Goal: Information Seeking & Learning: Find specific fact

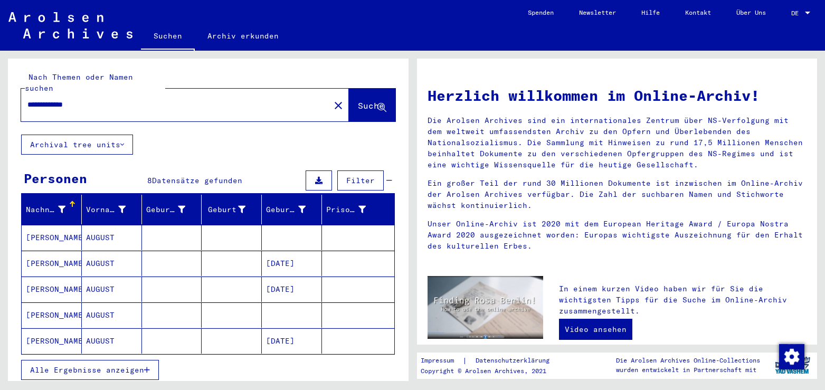
click at [100, 225] on mat-cell "AUGUST" at bounding box center [112, 237] width 60 height 25
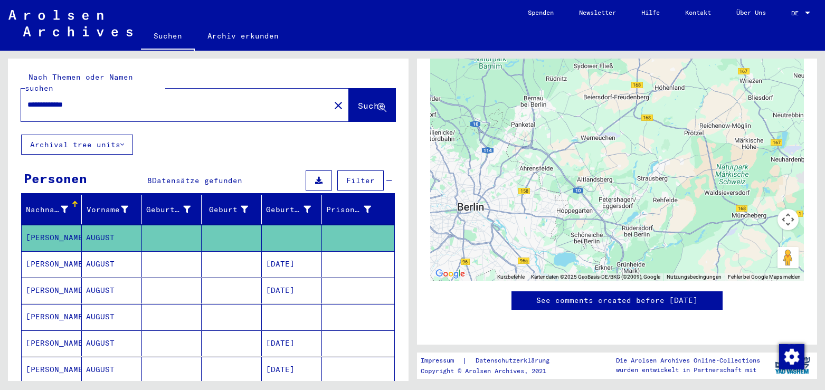
scroll to position [560, 0]
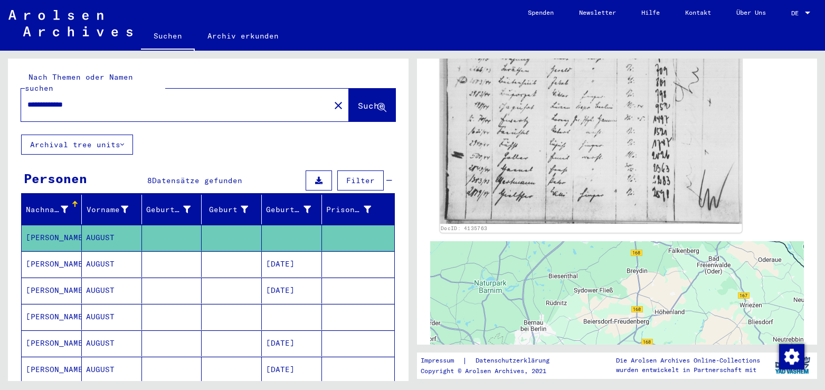
click at [605, 138] on img at bounding box center [591, 29] width 302 height 390
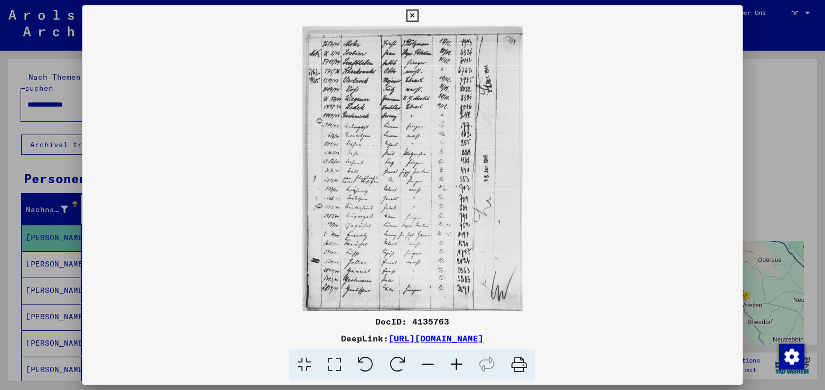
scroll to position [560, 0]
click at [333, 365] on icon at bounding box center [334, 365] width 30 height 32
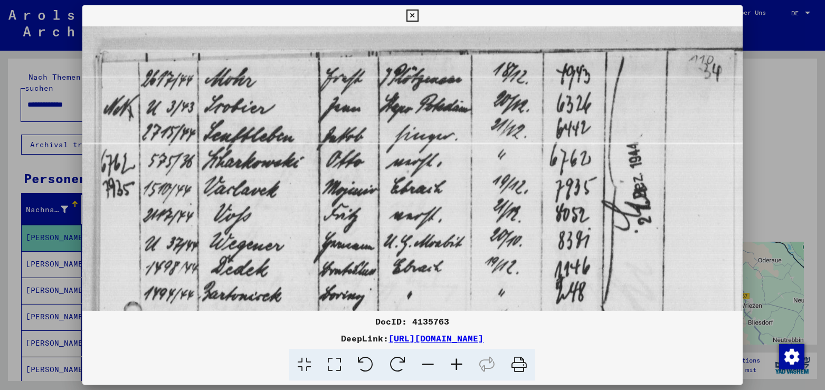
drag, startPoint x: 432, startPoint y: 151, endPoint x: 419, endPoint y: 227, distance: 77.3
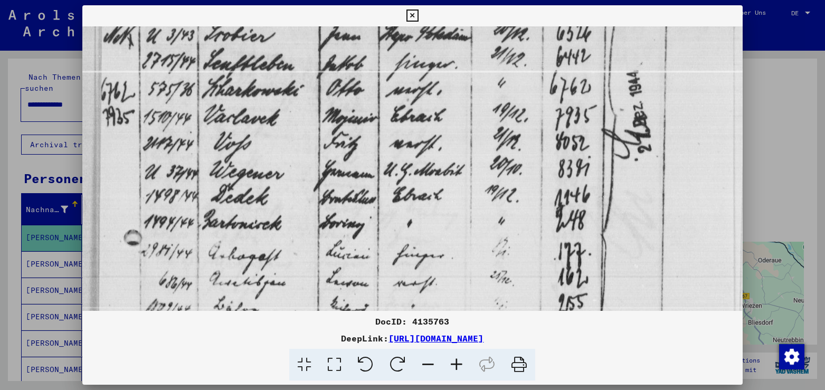
scroll to position [73, 0]
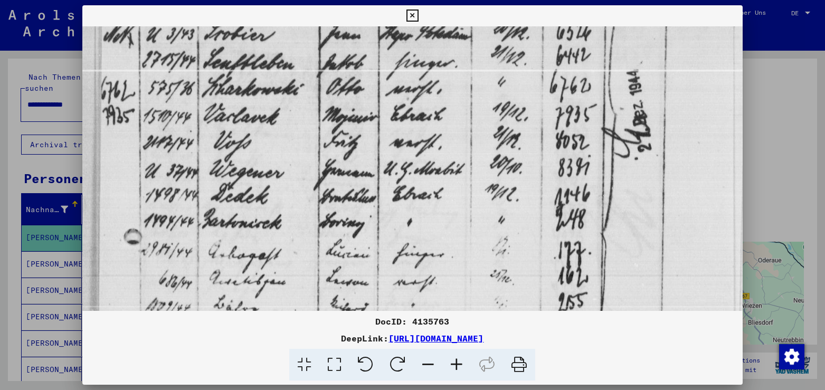
drag, startPoint x: 469, startPoint y: 190, endPoint x: 472, endPoint y: 158, distance: 31.8
click at [472, 158] on img at bounding box center [412, 380] width 660 height 853
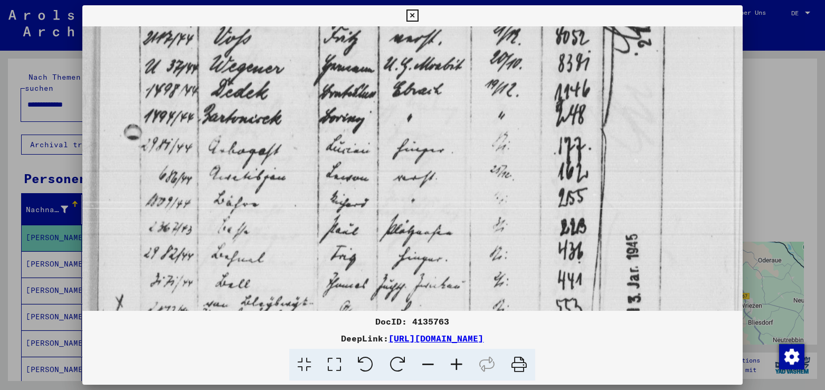
scroll to position [179, 0]
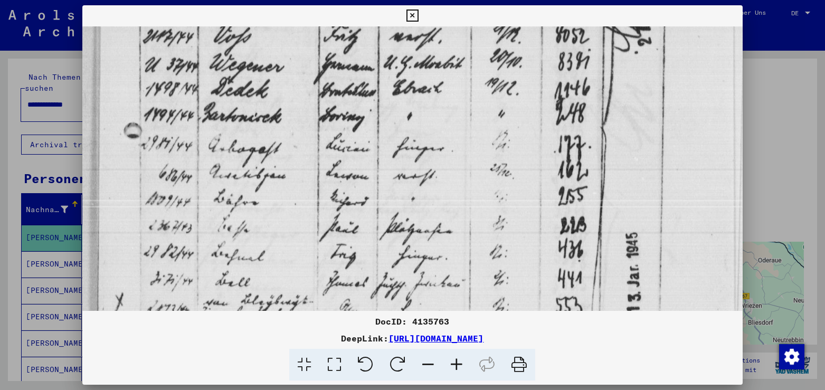
drag, startPoint x: 325, startPoint y: 219, endPoint x: 323, endPoint y: 116, distance: 102.5
click at [323, 116] on img at bounding box center [412, 273] width 660 height 853
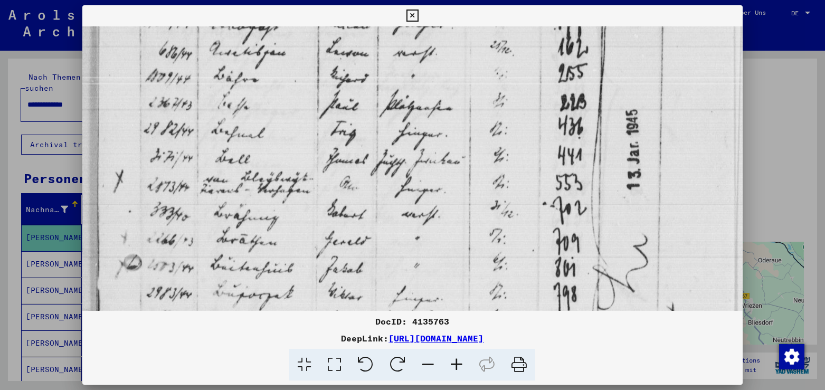
drag, startPoint x: 349, startPoint y: 224, endPoint x: 351, endPoint y: 100, distance: 124.1
click at [351, 100] on img at bounding box center [412, 150] width 660 height 853
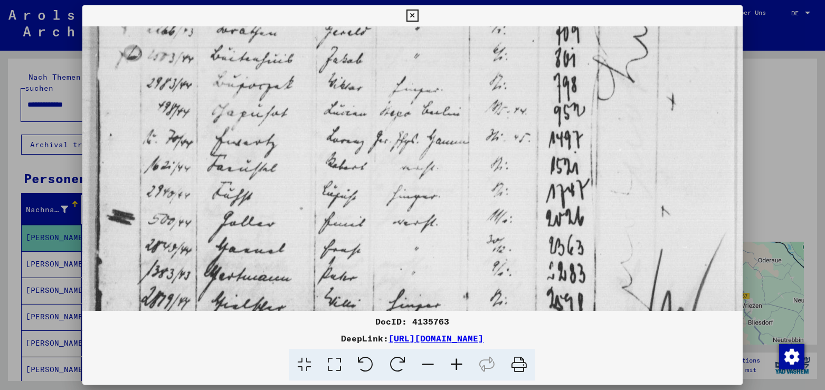
scroll to position [513, 0]
drag, startPoint x: 350, startPoint y: 235, endPoint x: 352, endPoint y: 26, distance: 209.6
click at [352, 26] on div "DocID: 4135763 DeepLink: [URL][DOMAIN_NAME]" at bounding box center [412, 193] width 660 height 376
click at [419, 15] on icon at bounding box center [413, 16] width 12 height 13
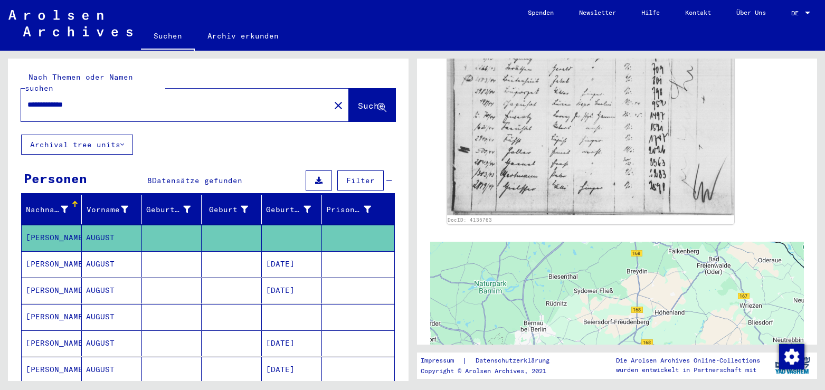
click at [124, 252] on mat-cell "AUGUST" at bounding box center [112, 264] width 60 height 26
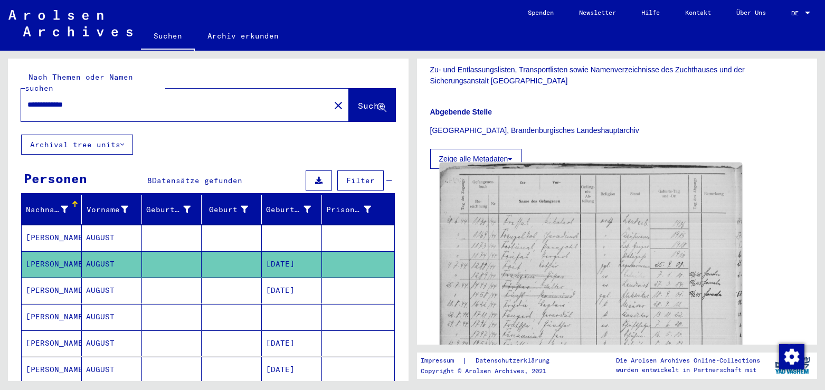
scroll to position [228, 0]
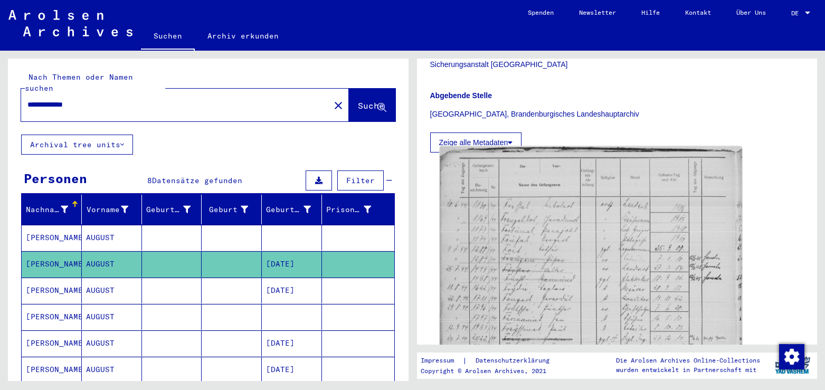
click at [602, 240] on img at bounding box center [591, 360] width 302 height 426
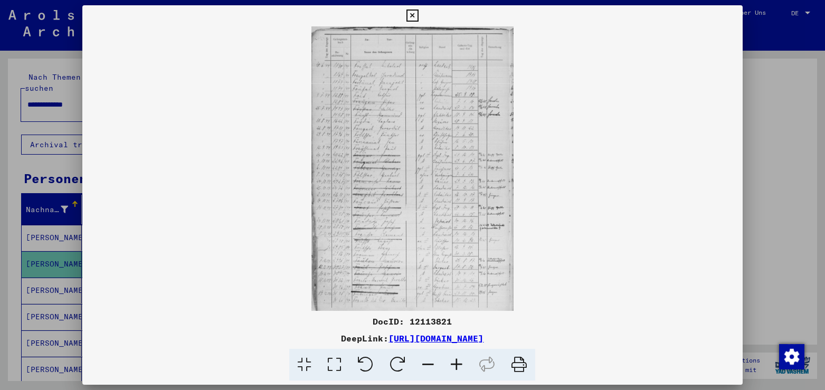
click at [332, 364] on icon at bounding box center [334, 365] width 30 height 32
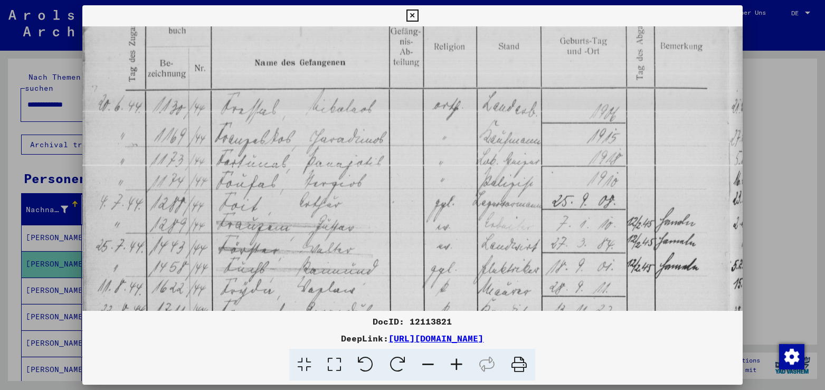
scroll to position [50, 0]
drag, startPoint x: 344, startPoint y: 220, endPoint x: 333, endPoint y: 170, distance: 50.9
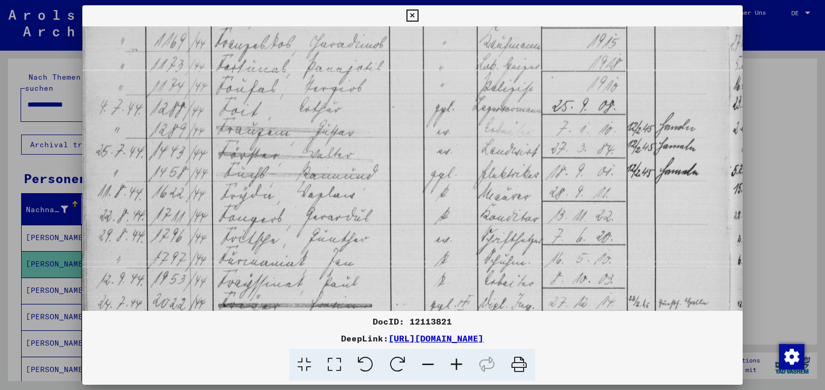
scroll to position [193, 0]
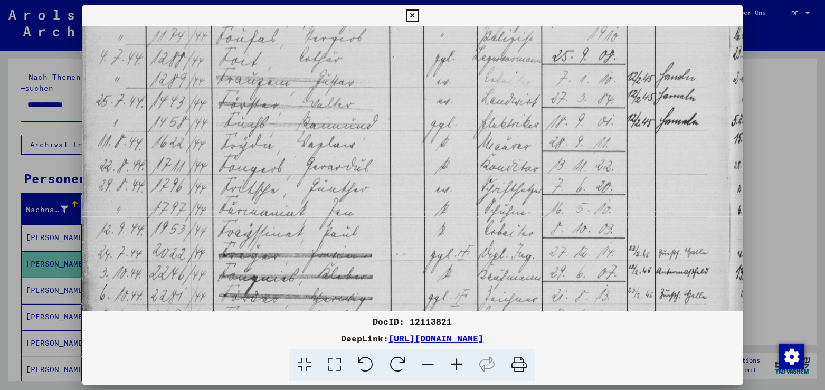
drag, startPoint x: 375, startPoint y: 228, endPoint x: 379, endPoint y: 84, distance: 143.7
click at [379, 84] on img at bounding box center [412, 298] width 660 height 930
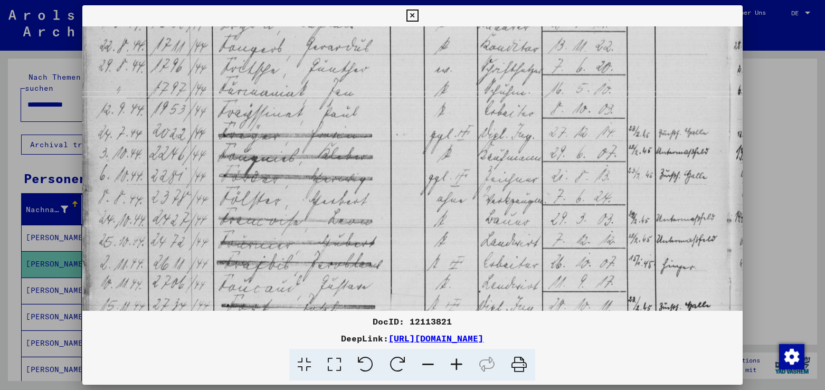
drag, startPoint x: 388, startPoint y: 236, endPoint x: 381, endPoint y: 116, distance: 120.1
click at [381, 116] on img at bounding box center [412, 178] width 660 height 930
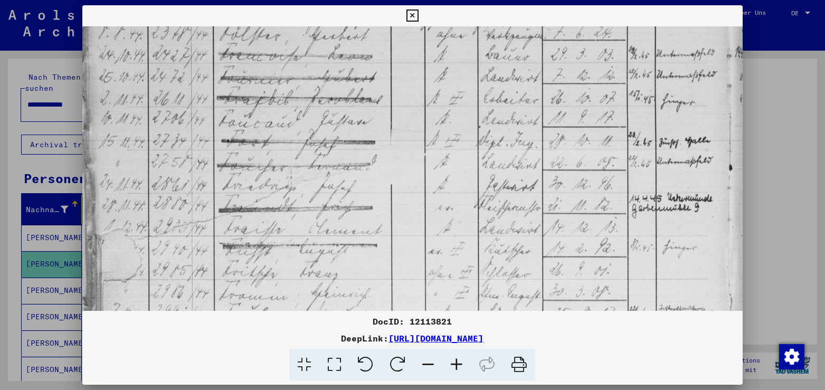
scroll to position [478, 0]
drag, startPoint x: 429, startPoint y: 233, endPoint x: 438, endPoint y: 70, distance: 163.4
click at [438, 70] on img at bounding box center [412, 13] width 660 height 930
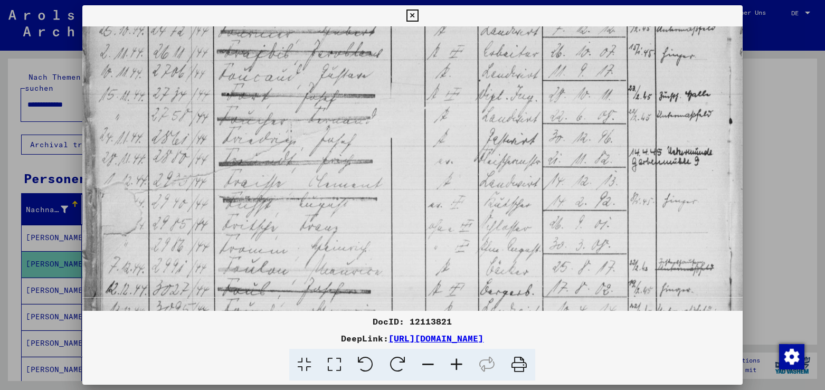
scroll to position [538, 0]
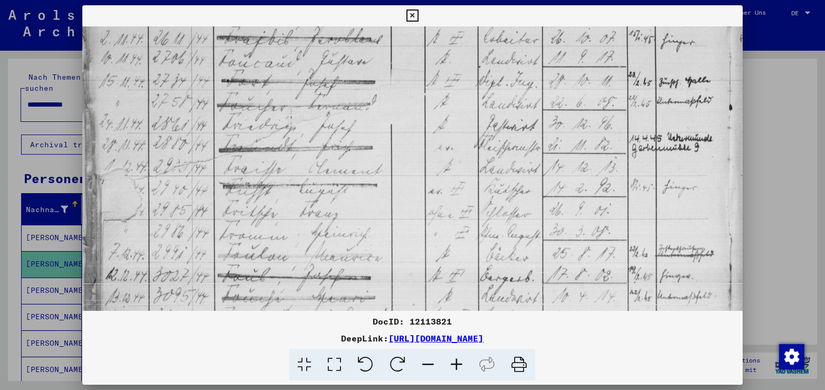
drag, startPoint x: 382, startPoint y: 204, endPoint x: 382, endPoint y: 145, distance: 59.7
click at [419, 14] on icon at bounding box center [413, 16] width 12 height 13
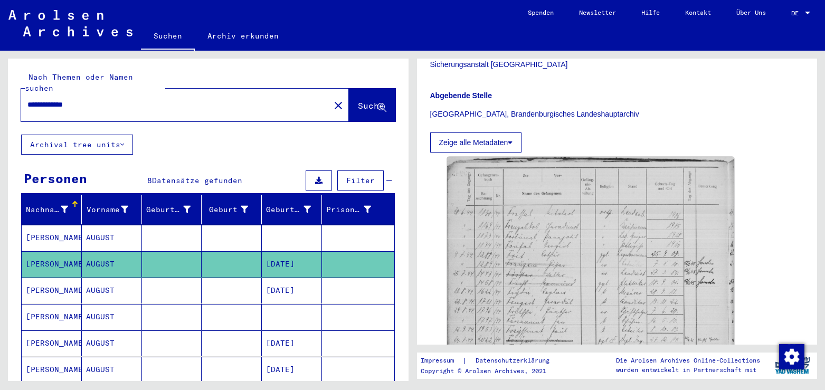
click at [280, 278] on mat-cell "[DATE]" at bounding box center [292, 291] width 60 height 26
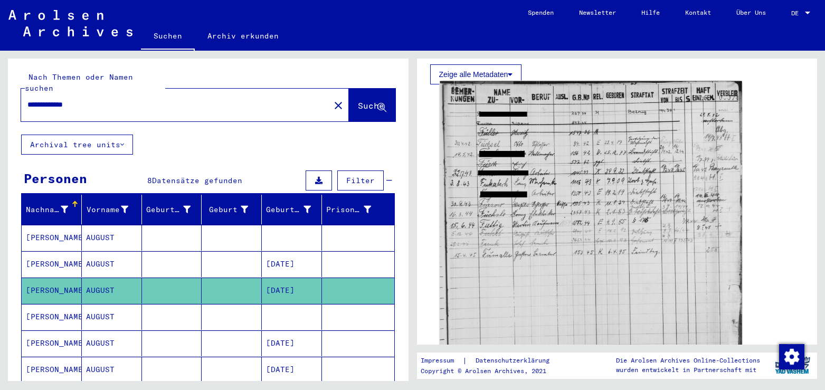
click at [534, 239] on img at bounding box center [591, 237] width 302 height 312
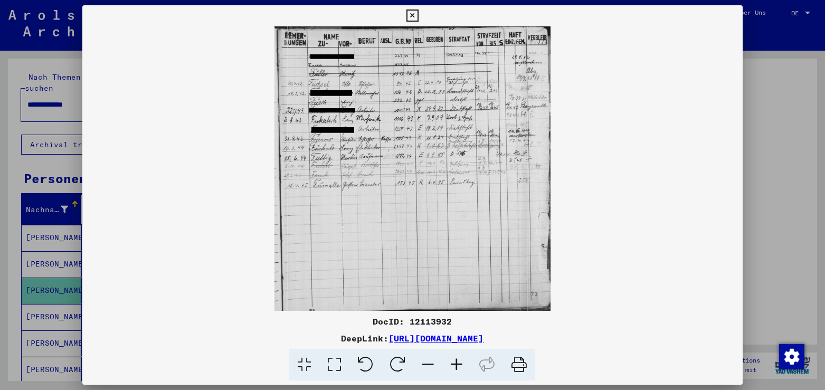
scroll to position [285, 0]
click at [335, 358] on icon at bounding box center [334, 365] width 30 height 32
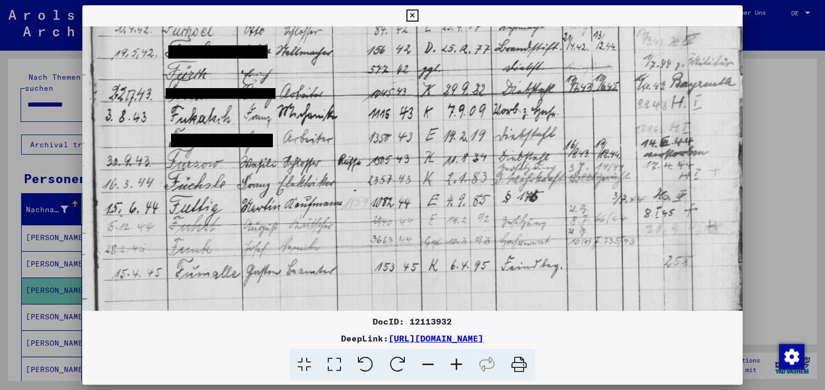
scroll to position [137, 0]
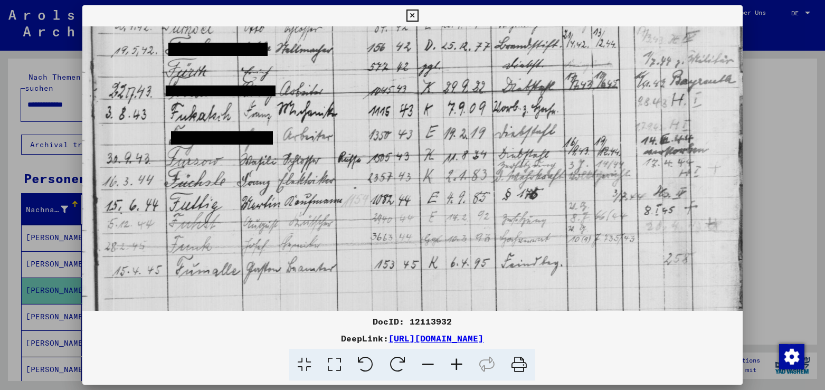
drag, startPoint x: 313, startPoint y: 212, endPoint x: 335, endPoint y: 75, distance: 138.5
click at [335, 75] on img at bounding box center [412, 231] width 660 height 682
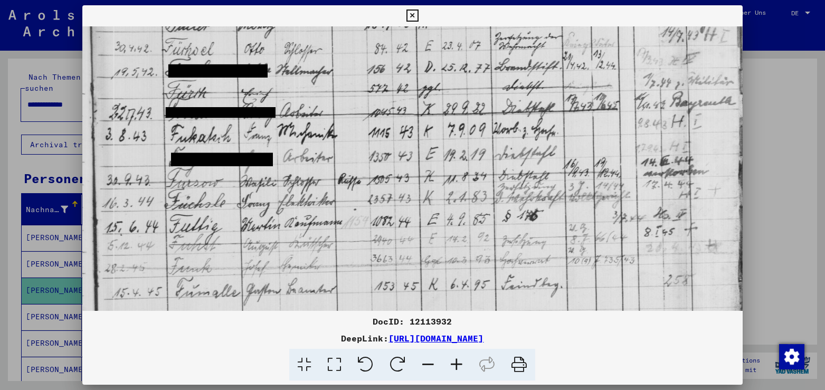
scroll to position [120, 0]
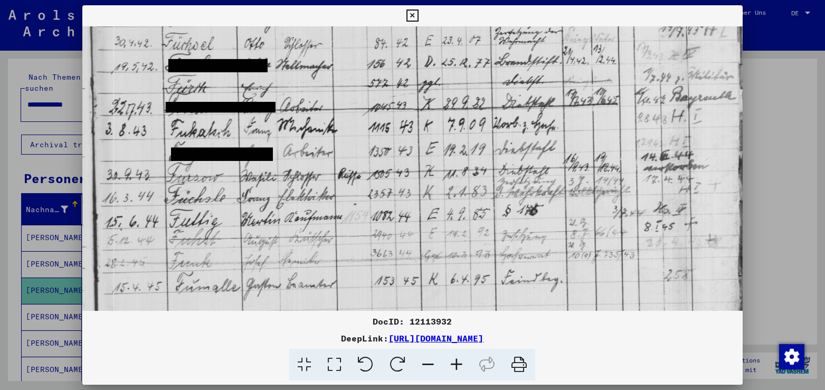
drag, startPoint x: 604, startPoint y: 210, endPoint x: 639, endPoint y: 224, distance: 37.7
click at [639, 224] on img at bounding box center [412, 247] width 660 height 682
click at [419, 14] on icon at bounding box center [413, 16] width 12 height 13
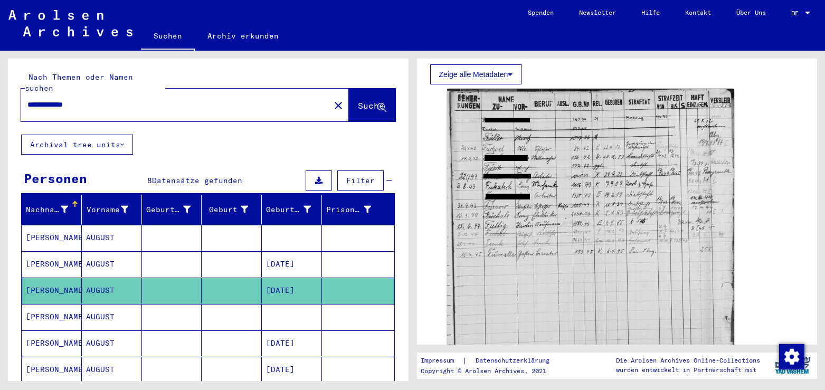
click at [150, 310] on mat-cell at bounding box center [172, 317] width 60 height 26
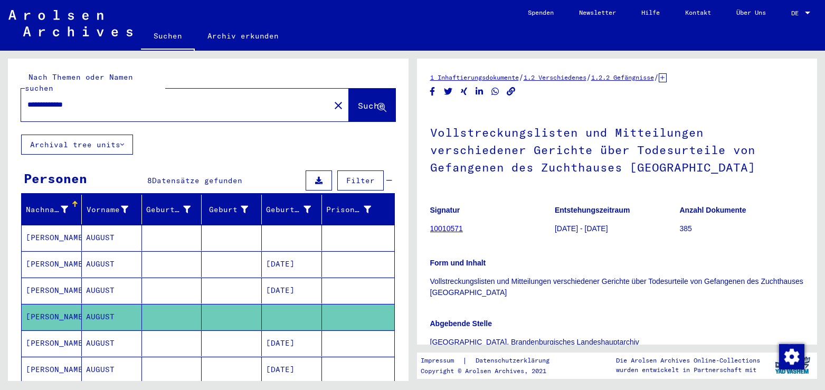
scroll to position [228, 0]
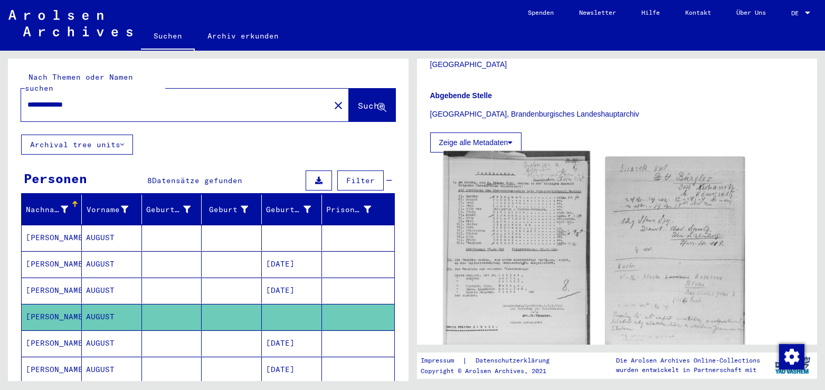
click at [529, 241] on img at bounding box center [517, 252] width 146 height 202
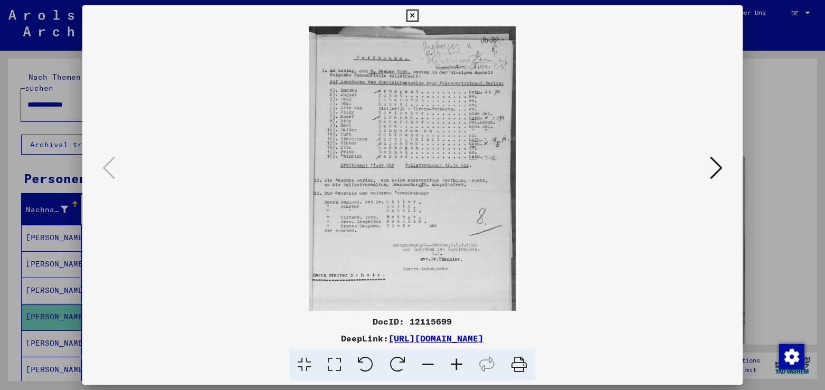
click at [329, 366] on icon at bounding box center [334, 365] width 30 height 32
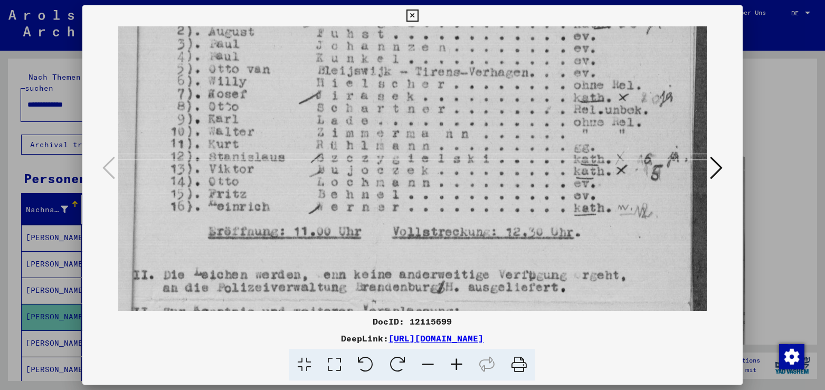
scroll to position [204, 0]
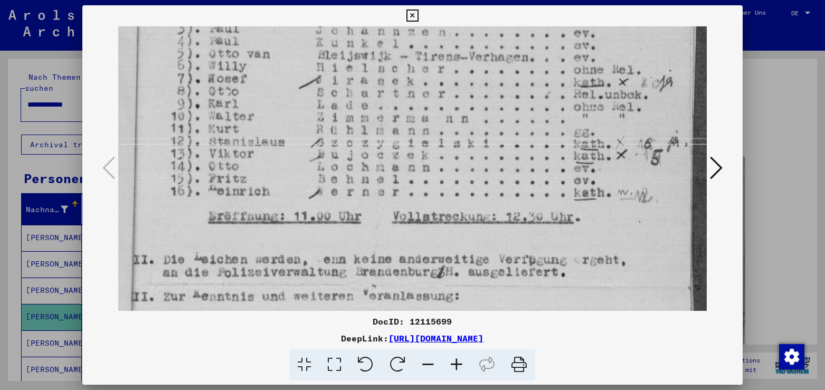
drag, startPoint x: 429, startPoint y: 250, endPoint x: 431, endPoint y: 46, distance: 204.4
click at [431, 46] on img at bounding box center [412, 226] width 588 height 809
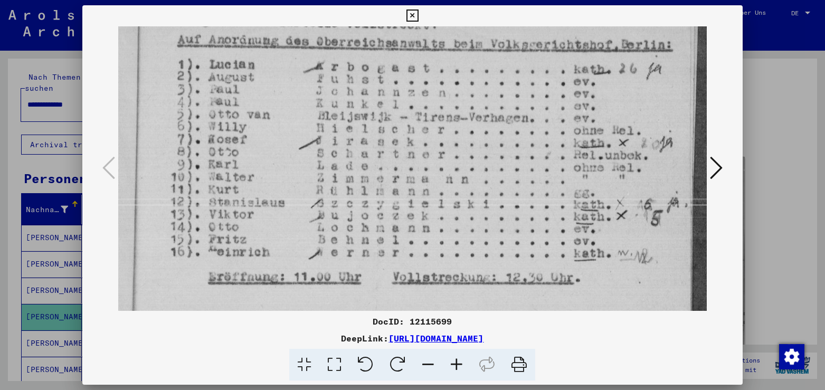
scroll to position [120, 0]
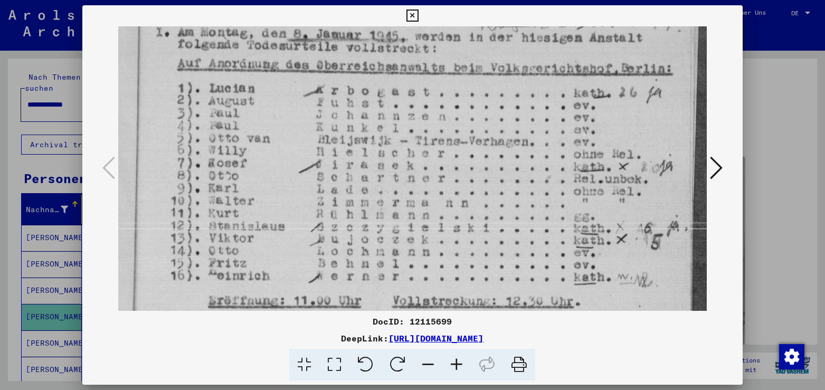
drag, startPoint x: 375, startPoint y: 131, endPoint x: 356, endPoint y: 211, distance: 81.8
click at [356, 211] on img at bounding box center [412, 311] width 588 height 809
click at [419, 17] on icon at bounding box center [413, 16] width 12 height 13
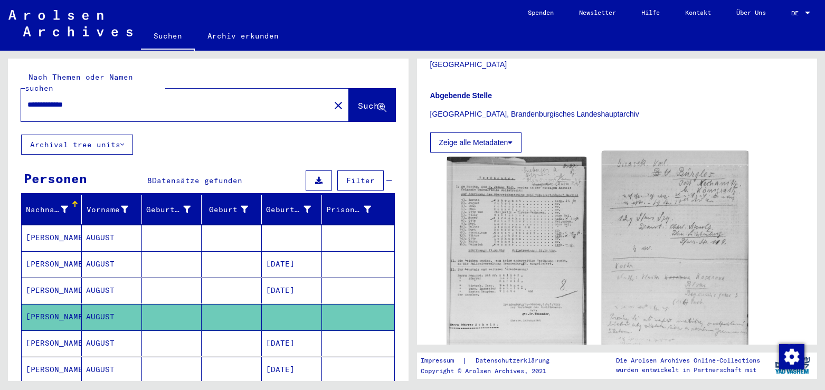
click at [679, 216] on img at bounding box center [675, 266] width 146 height 231
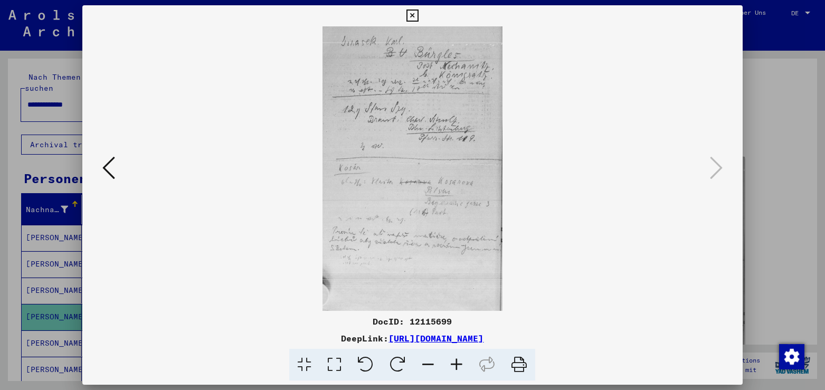
click at [331, 363] on icon at bounding box center [334, 365] width 30 height 32
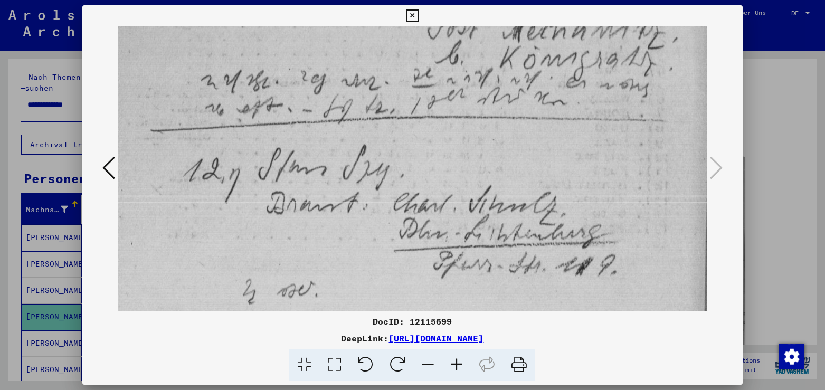
scroll to position [128, 0]
drag, startPoint x: 406, startPoint y: 212, endPoint x: 407, endPoint y: 84, distance: 128.3
click at [407, 84] on img at bounding box center [412, 362] width 588 height 928
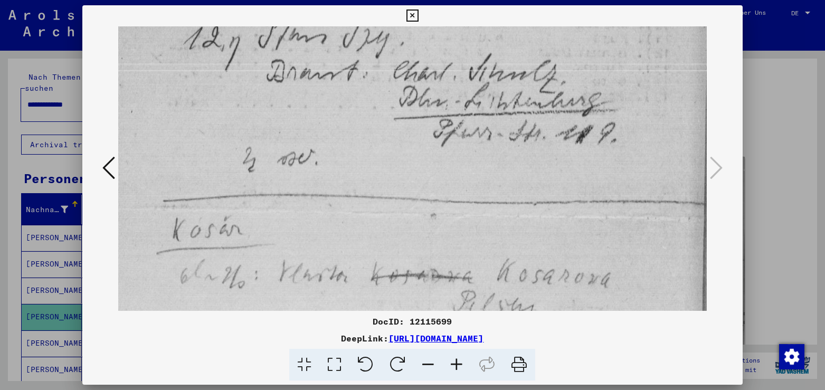
scroll to position [317, 0]
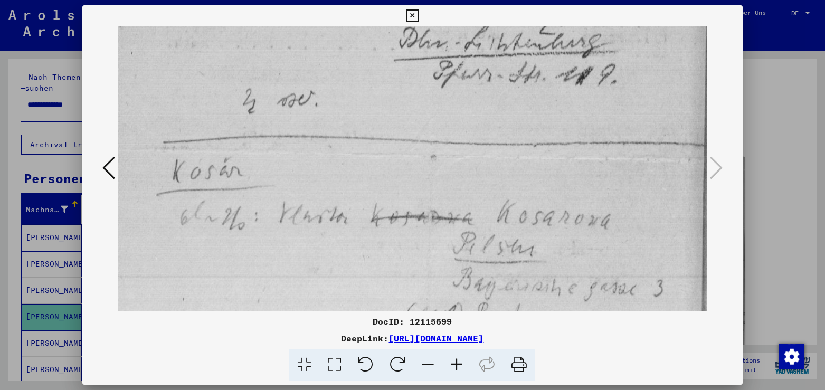
drag, startPoint x: 457, startPoint y: 206, endPoint x: 461, endPoint y: 18, distance: 188.5
click at [461, 18] on div "DocID: 12115699 DeepLink: [URL][DOMAIN_NAME]" at bounding box center [412, 193] width 660 height 376
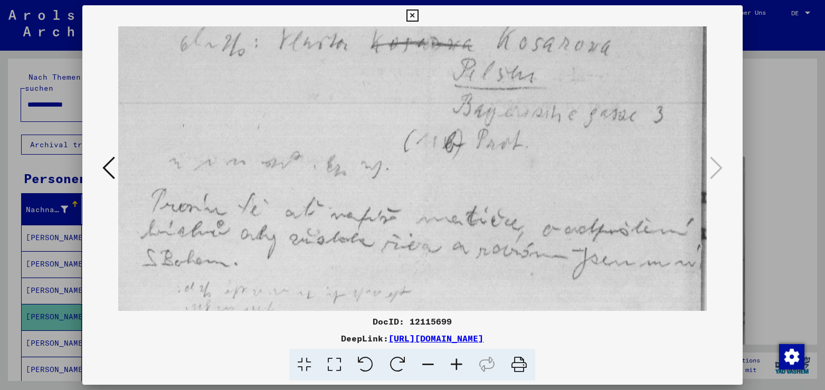
scroll to position [496, 0]
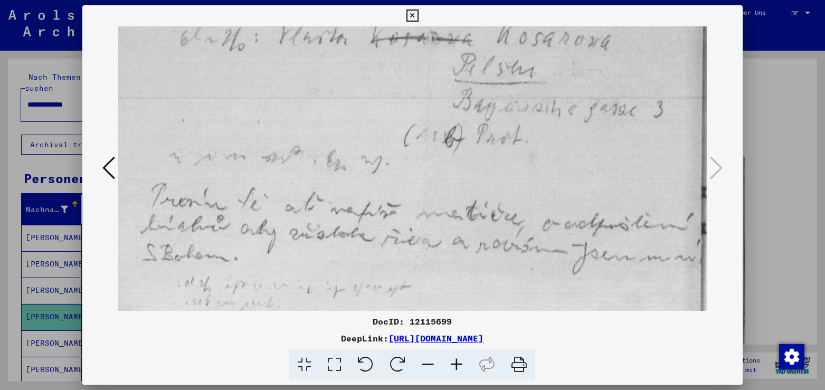
drag, startPoint x: 463, startPoint y: 213, endPoint x: 466, endPoint y: 34, distance: 178.5
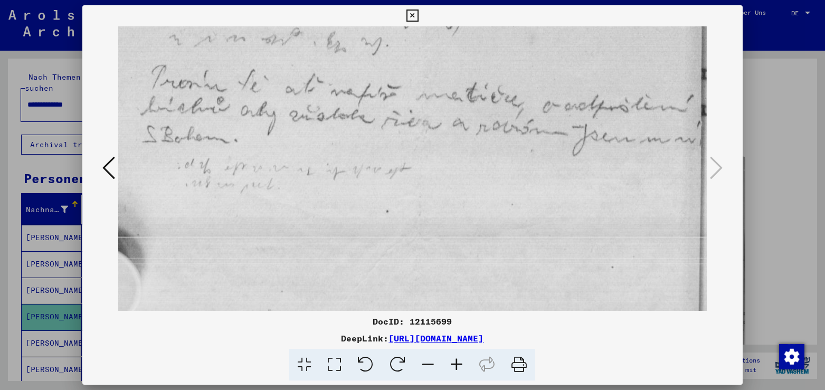
scroll to position [649, 0]
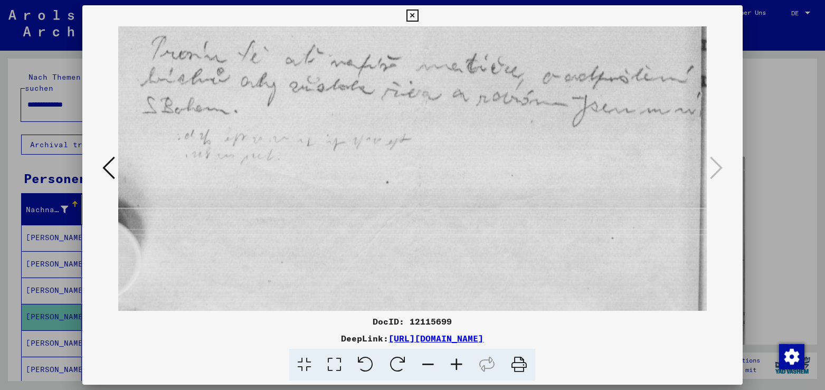
drag, startPoint x: 437, startPoint y: 225, endPoint x: 456, endPoint y: 50, distance: 176.3
click at [419, 17] on icon at bounding box center [413, 16] width 12 height 13
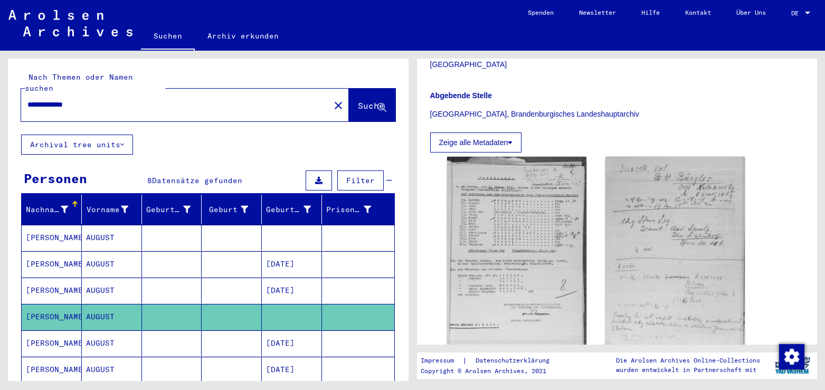
click at [87, 331] on mat-cell "AUGUST" at bounding box center [112, 344] width 60 height 26
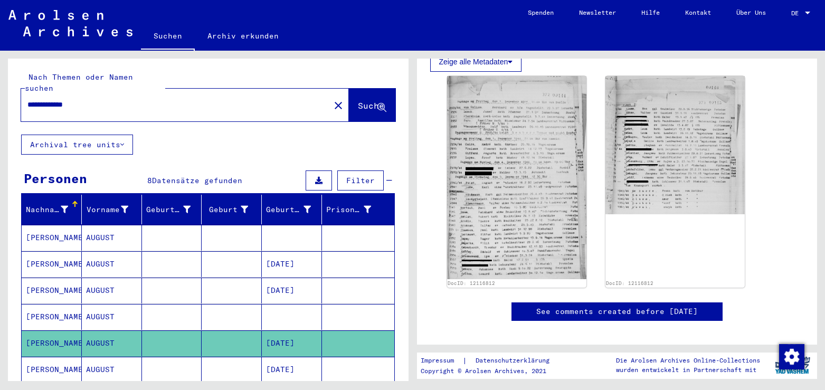
scroll to position [342, 0]
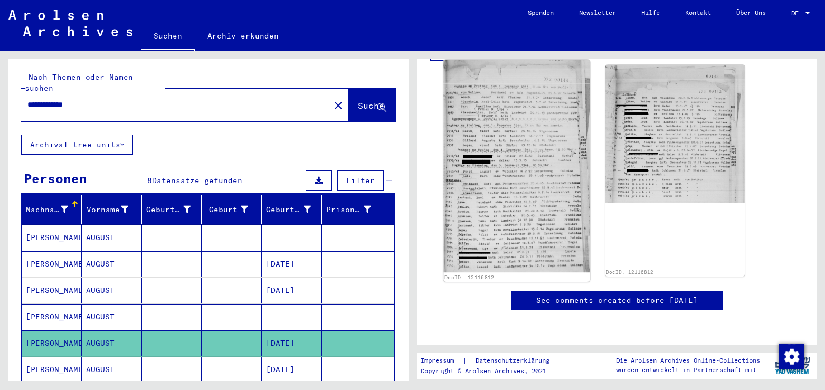
click at [535, 212] on img at bounding box center [517, 166] width 146 height 213
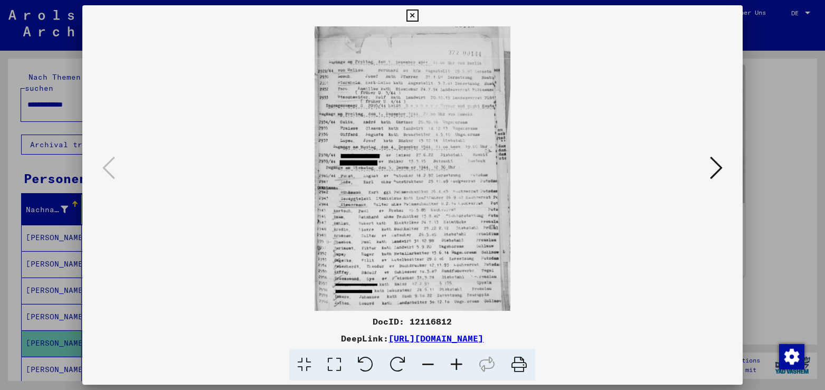
scroll to position [342, 0]
click at [332, 367] on icon at bounding box center [334, 365] width 30 height 32
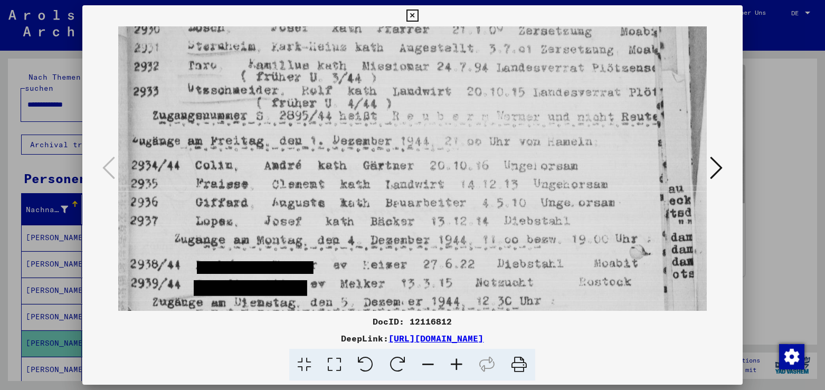
scroll to position [160, 0]
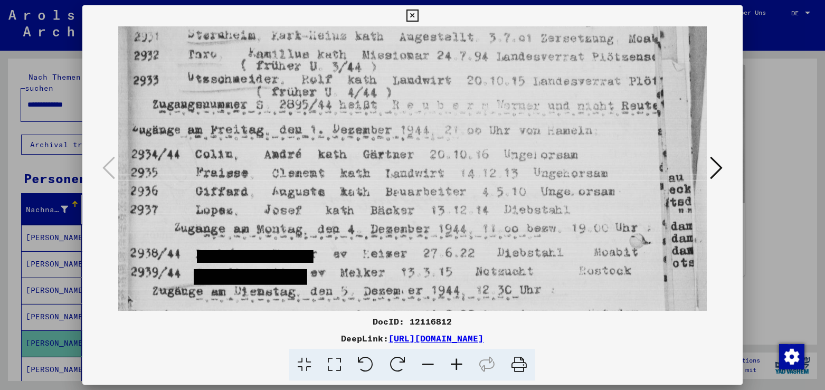
drag, startPoint x: 515, startPoint y: 241, endPoint x: 539, endPoint y: 81, distance: 161.8
click at [539, 81] on img at bounding box center [412, 294] width 588 height 856
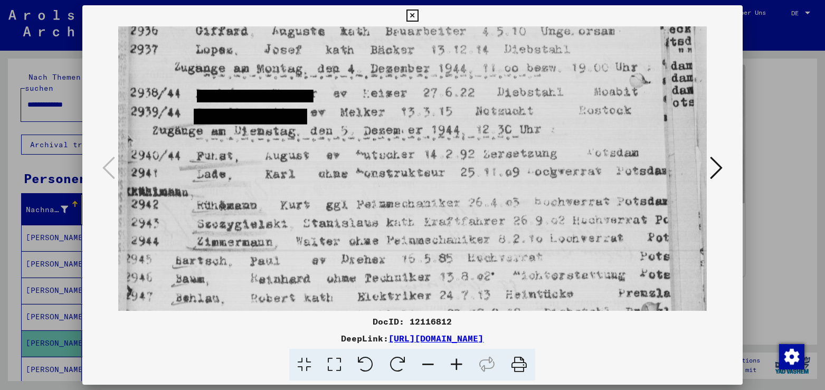
drag, startPoint x: 494, startPoint y: 228, endPoint x: 508, endPoint y: 68, distance: 161.2
click at [508, 68] on img at bounding box center [412, 134] width 588 height 856
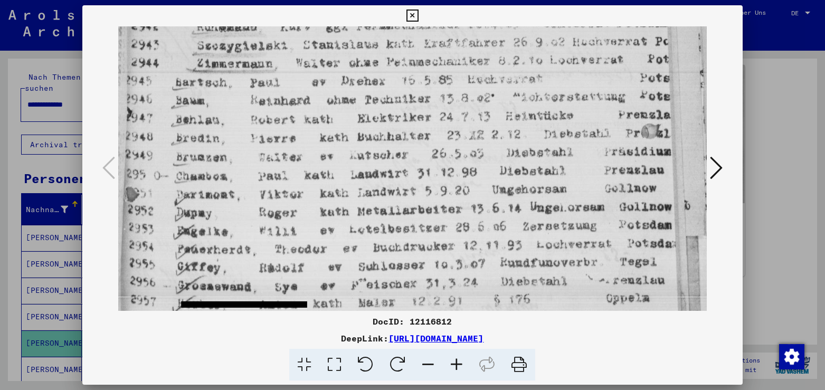
drag, startPoint x: 462, startPoint y: 258, endPoint x: 472, endPoint y: 77, distance: 180.8
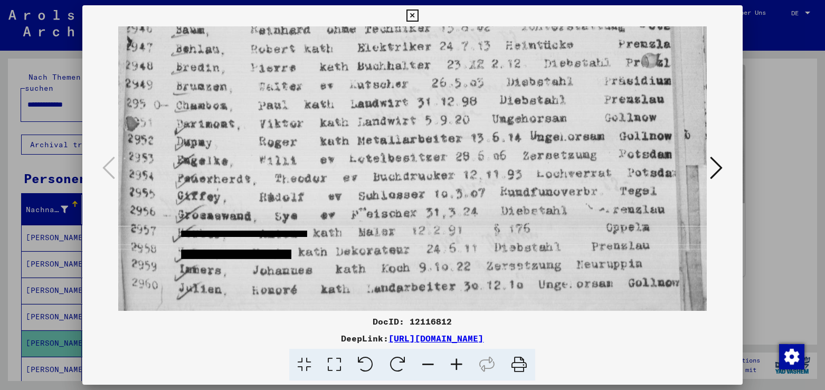
scroll to position [577, 0]
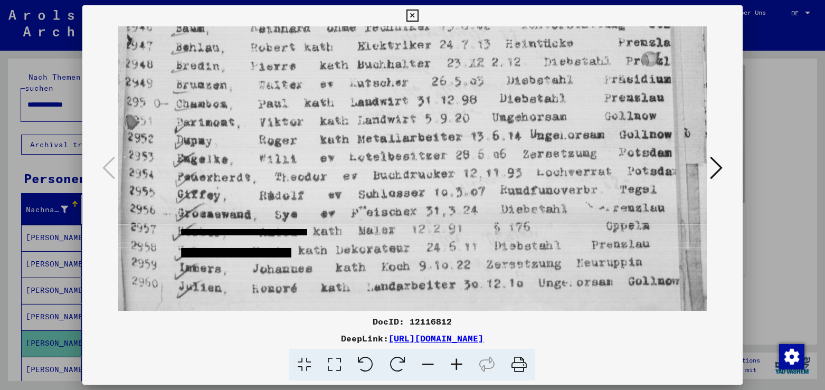
drag, startPoint x: 464, startPoint y: 221, endPoint x: 472, endPoint y: 77, distance: 144.9
click at [719, 169] on icon at bounding box center [716, 167] width 13 height 25
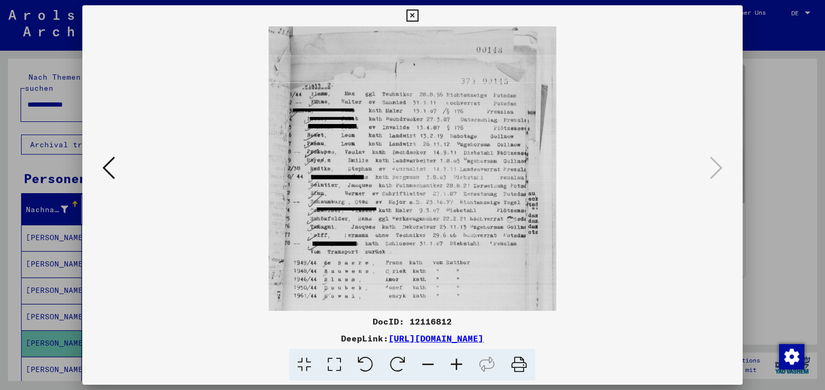
drag, startPoint x: 408, startPoint y: 229, endPoint x: 409, endPoint y: 120, distance: 108.3
click at [409, 120] on img at bounding box center [412, 168] width 588 height 285
click at [334, 364] on icon at bounding box center [334, 365] width 30 height 32
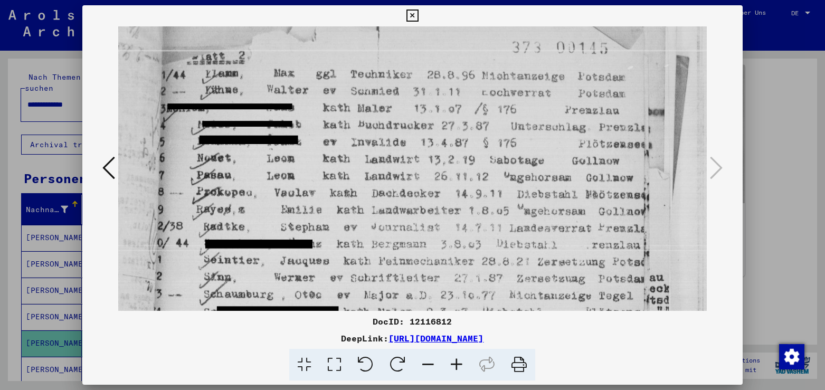
scroll to position [111, 0]
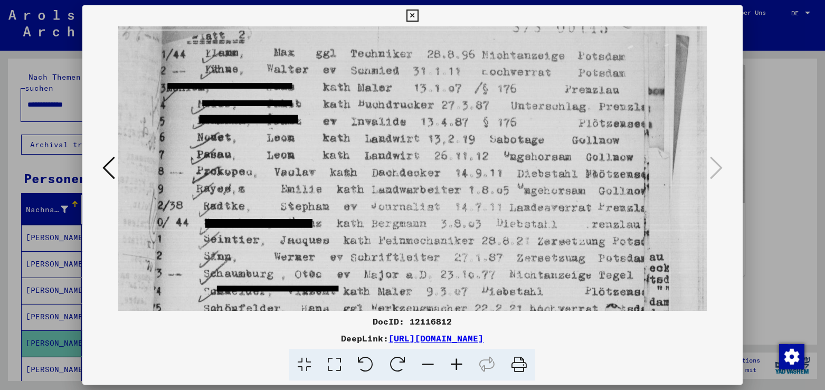
drag, startPoint x: 372, startPoint y: 224, endPoint x: 393, endPoint y: 112, distance: 113.5
click at [393, 112] on img at bounding box center [412, 206] width 588 height 582
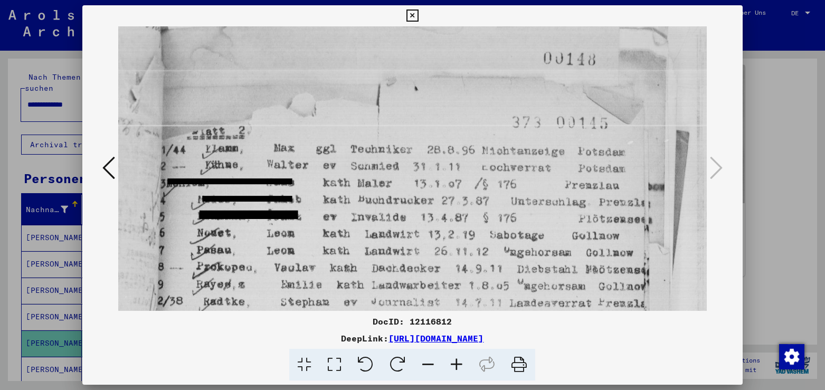
scroll to position [15, 0]
drag, startPoint x: 514, startPoint y: 115, endPoint x: 490, endPoint y: 211, distance: 99.1
click at [490, 211] on img at bounding box center [412, 302] width 588 height 582
click at [103, 167] on icon at bounding box center [108, 167] width 13 height 25
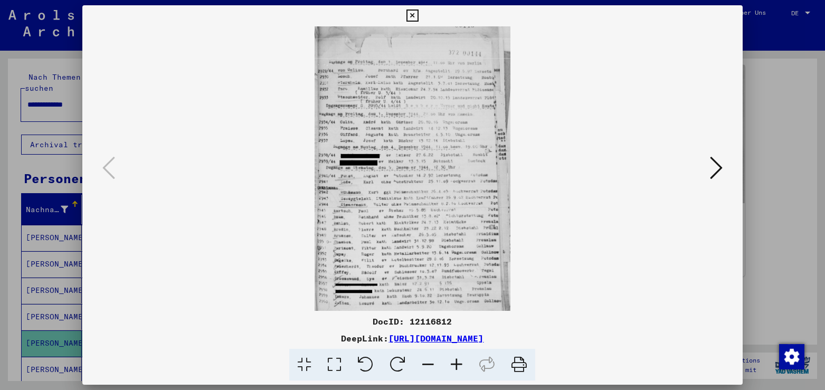
scroll to position [0, 0]
click at [341, 363] on icon at bounding box center [334, 365] width 30 height 32
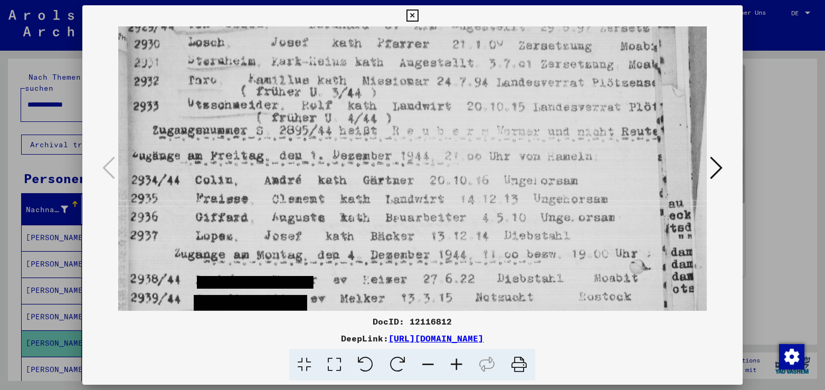
scroll to position [136, 0]
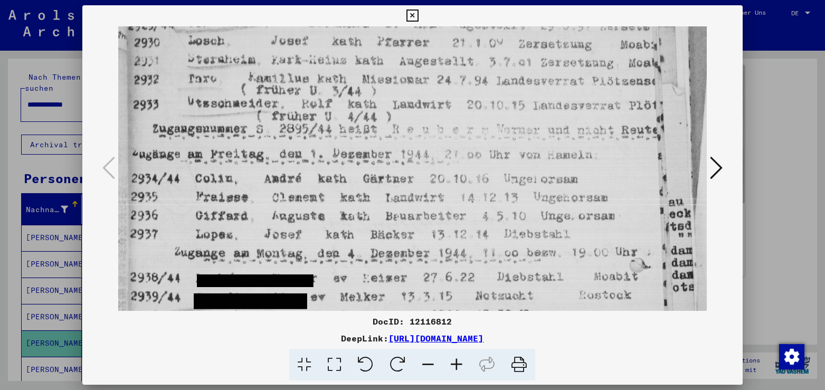
drag, startPoint x: 422, startPoint y: 234, endPoint x: 416, endPoint y: 99, distance: 135.8
click at [416, 99] on img at bounding box center [412, 319] width 588 height 856
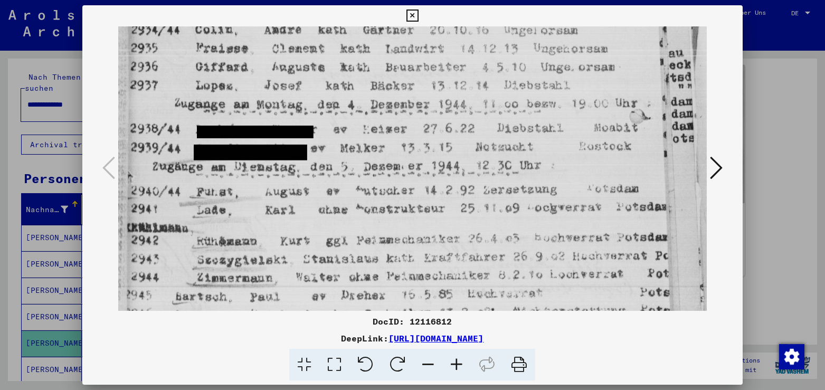
drag, startPoint x: 442, startPoint y: 261, endPoint x: 417, endPoint y: 112, distance: 151.6
click at [417, 112] on img at bounding box center [412, 170] width 588 height 856
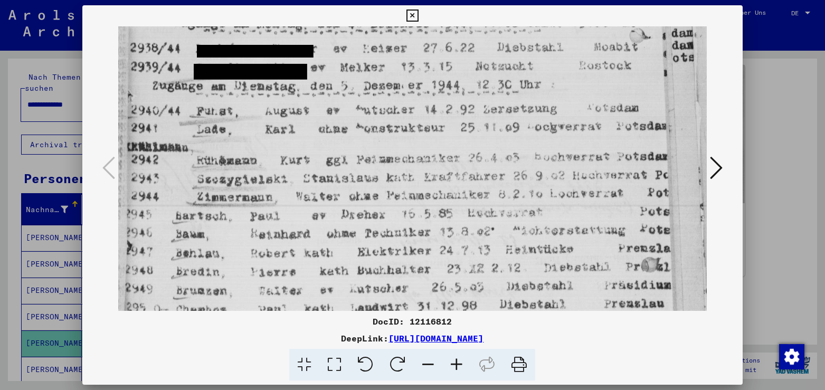
scroll to position [399, 0]
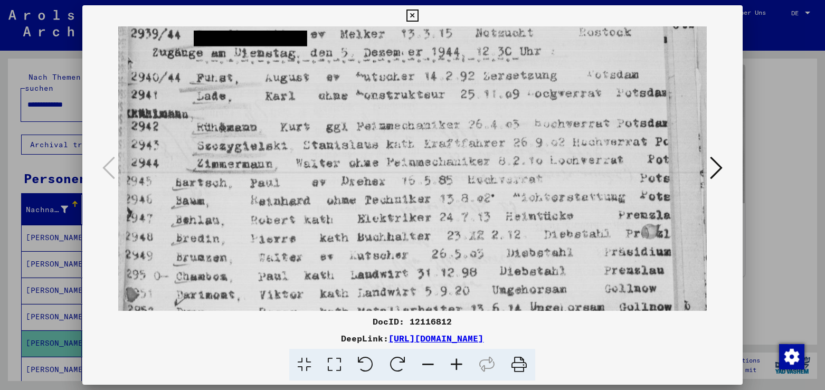
drag, startPoint x: 453, startPoint y: 222, endPoint x: 440, endPoint y: 108, distance: 114.3
click at [440, 108] on img at bounding box center [412, 56] width 588 height 856
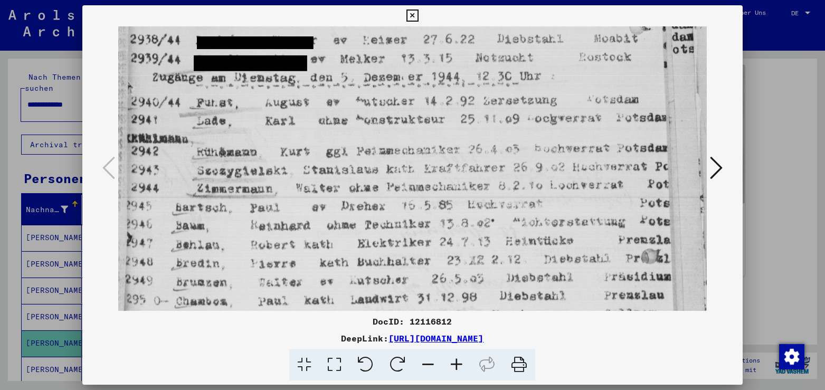
scroll to position [373, 0]
drag, startPoint x: 475, startPoint y: 153, endPoint x: 469, endPoint y: 178, distance: 26.0
click at [469, 178] on img at bounding box center [412, 81] width 588 height 856
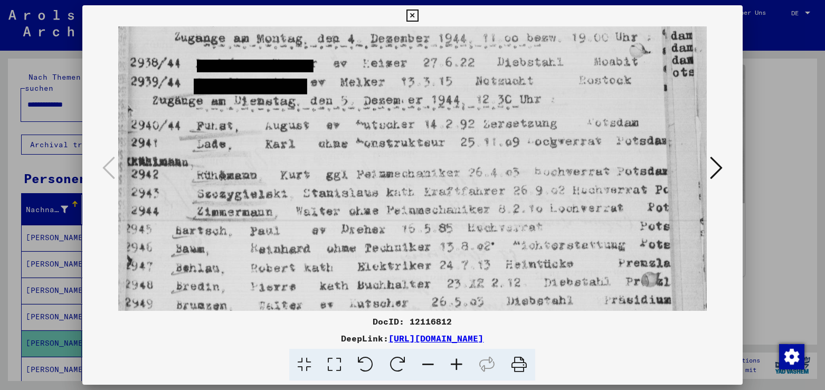
scroll to position [334, 0]
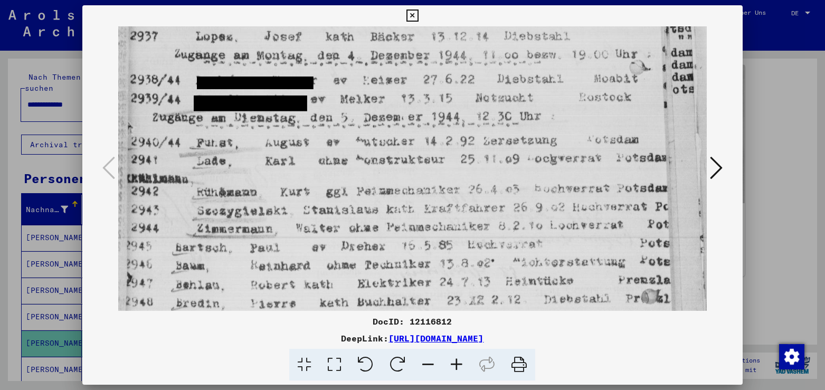
drag, startPoint x: 466, startPoint y: 178, endPoint x: 442, endPoint y: 218, distance: 46.2
click at [442, 218] on img at bounding box center [412, 121] width 588 height 856
click at [626, 340] on div "DeepLink: [URL][DOMAIN_NAME]" at bounding box center [412, 338] width 660 height 13
drag, startPoint x: 620, startPoint y: 340, endPoint x: 277, endPoint y: 341, distance: 343.2
click at [277, 341] on div "DeepLink: [URL][DOMAIN_NAME]" at bounding box center [412, 338] width 660 height 13
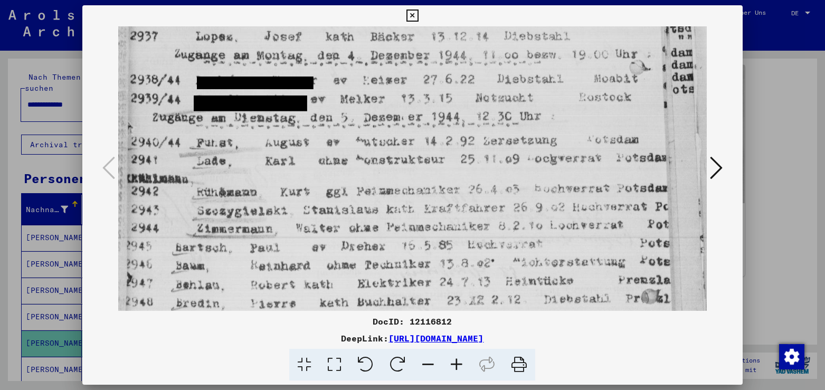
copy div "[URL][DOMAIN_NAME]"
click at [419, 16] on icon at bounding box center [413, 16] width 12 height 13
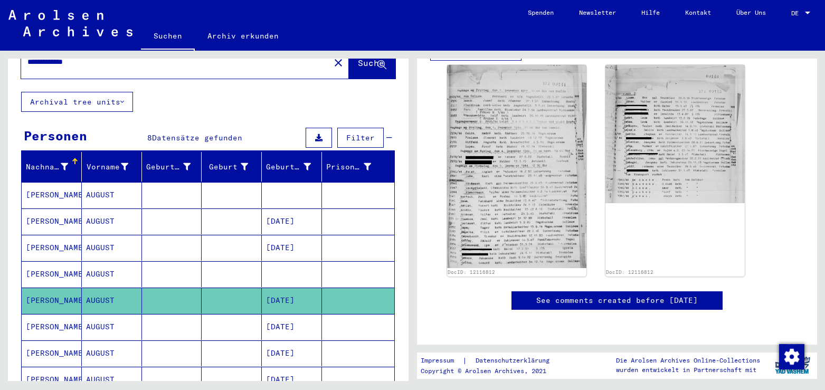
scroll to position [114, 0]
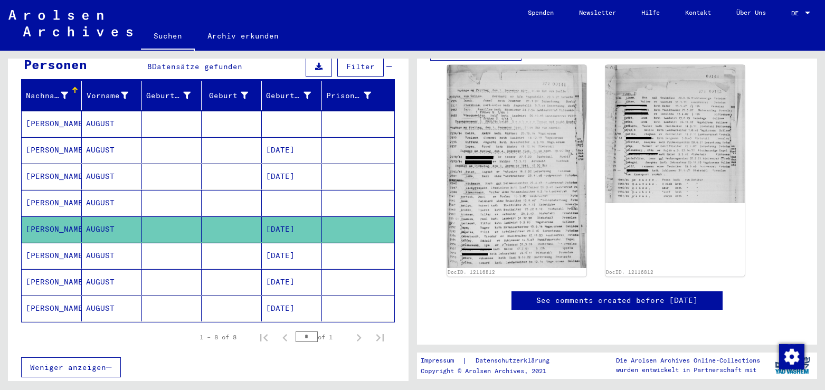
click at [97, 244] on mat-cell "AUGUST" at bounding box center [112, 256] width 60 height 26
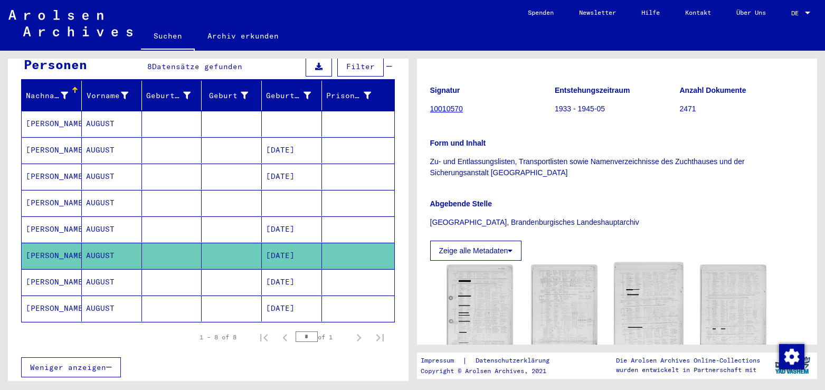
scroll to position [171, 0]
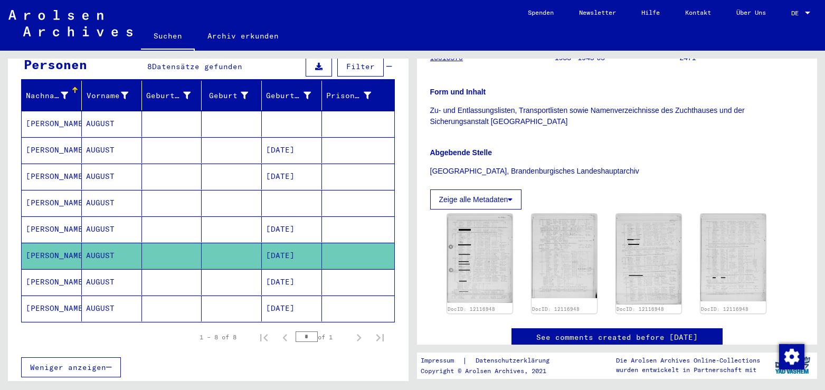
click at [127, 275] on mat-cell "AUGUST" at bounding box center [112, 282] width 60 height 26
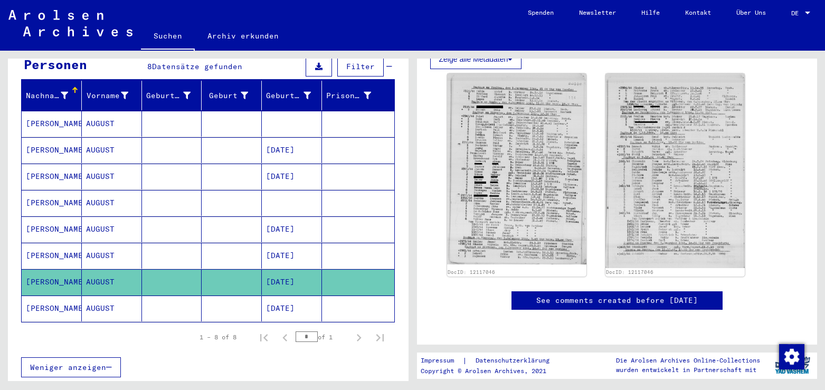
scroll to position [342, 0]
click at [264, 300] on mat-cell "[DATE]" at bounding box center [292, 309] width 60 height 26
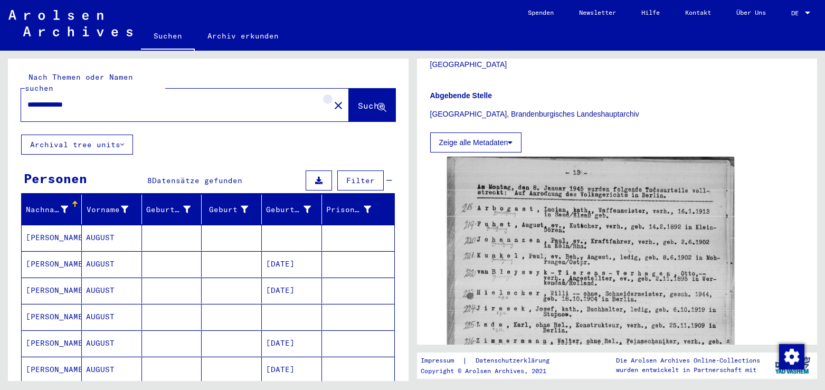
click at [332, 99] on mat-icon "close" at bounding box center [338, 105] width 13 height 13
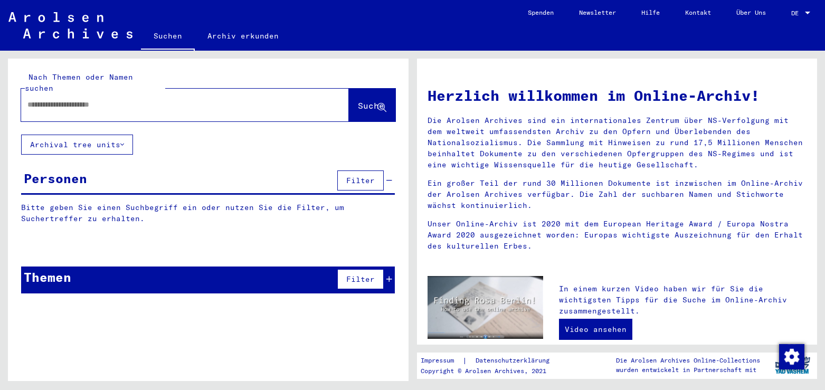
click at [89, 99] on input "text" at bounding box center [172, 104] width 290 height 11
type input "**********"
click at [358, 100] on span "Suche" at bounding box center [371, 105] width 26 height 11
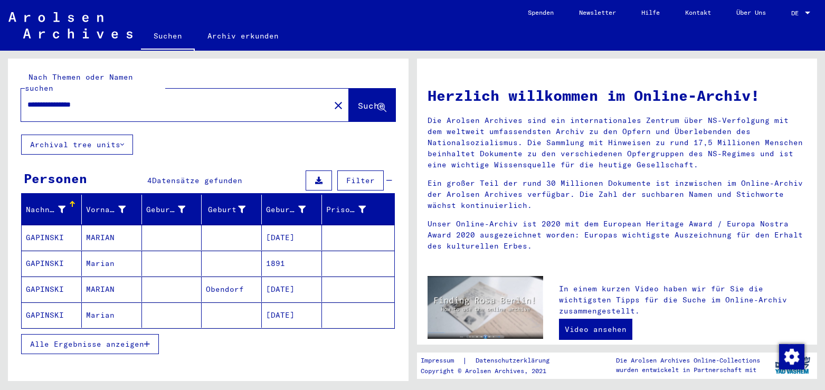
click at [291, 230] on mat-cell "[DATE]" at bounding box center [292, 237] width 60 height 25
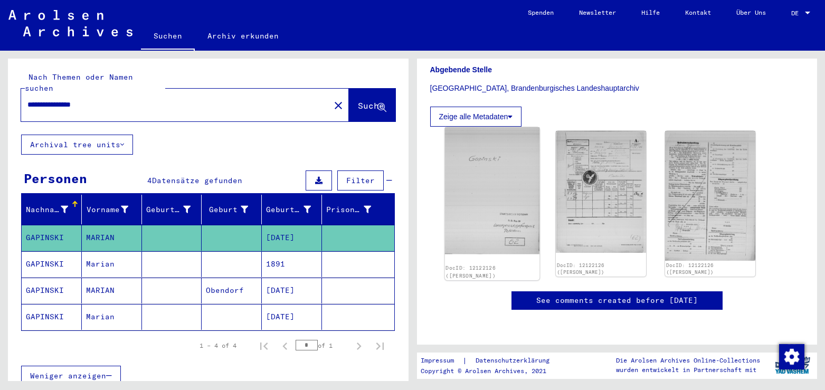
scroll to position [285, 0]
click at [269, 253] on mat-cell "1891" at bounding box center [292, 264] width 60 height 26
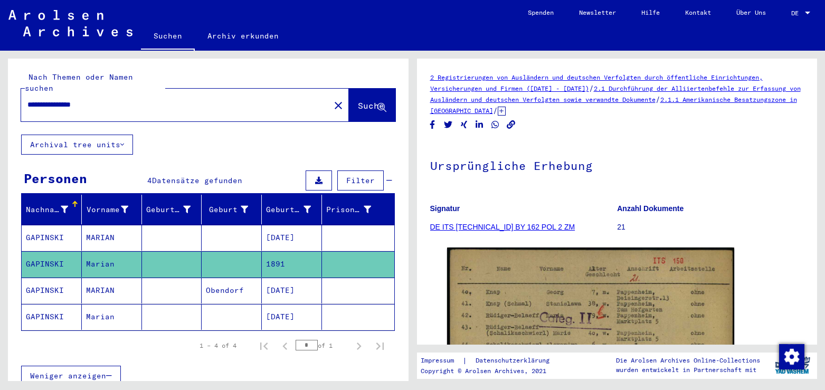
scroll to position [114, 0]
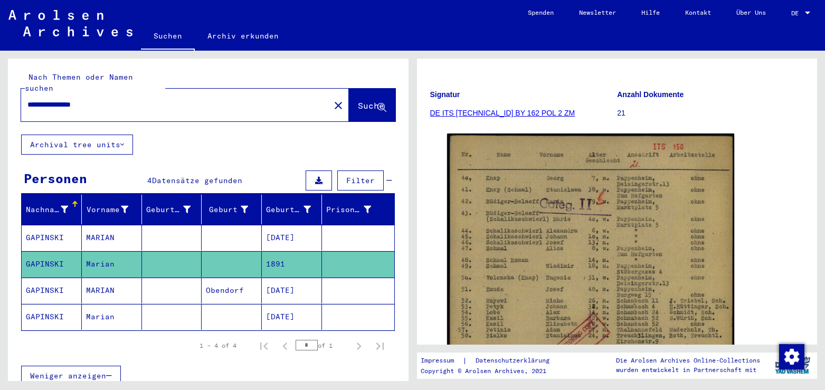
click at [102, 279] on mat-cell "MARIAN" at bounding box center [112, 291] width 60 height 26
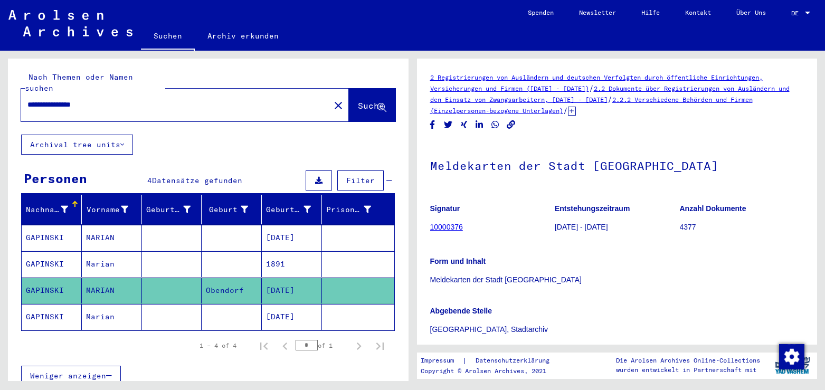
click at [288, 253] on mat-cell "1891" at bounding box center [292, 264] width 60 height 26
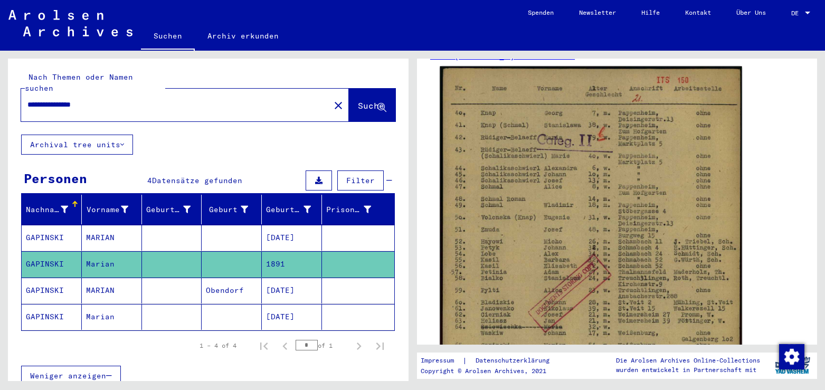
scroll to position [285, 0]
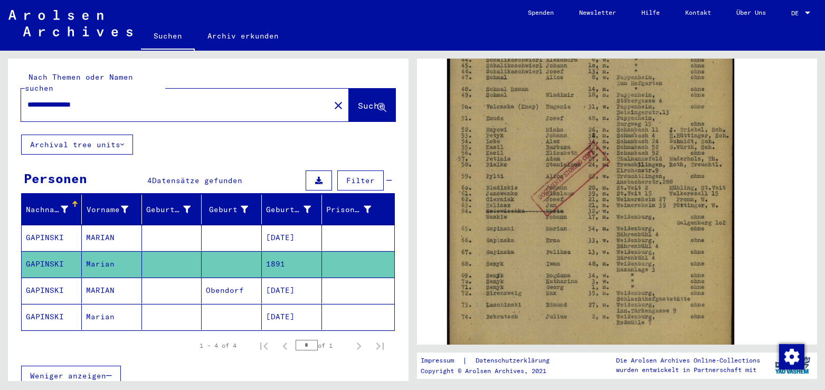
click at [88, 281] on mat-cell "MARIAN" at bounding box center [112, 291] width 60 height 26
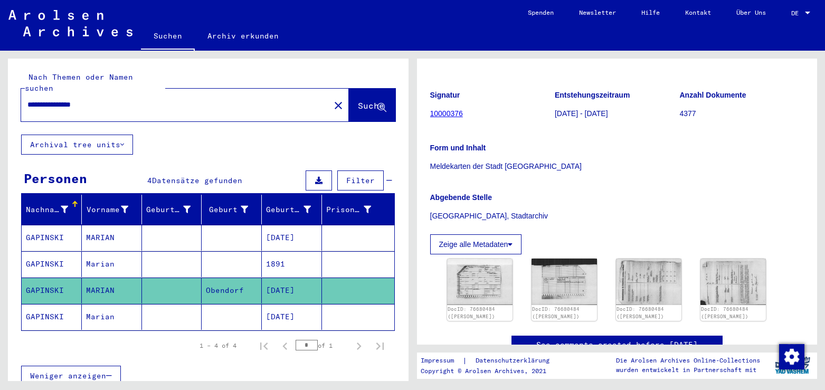
scroll to position [114, 0]
click at [489, 287] on img at bounding box center [479, 281] width 69 height 49
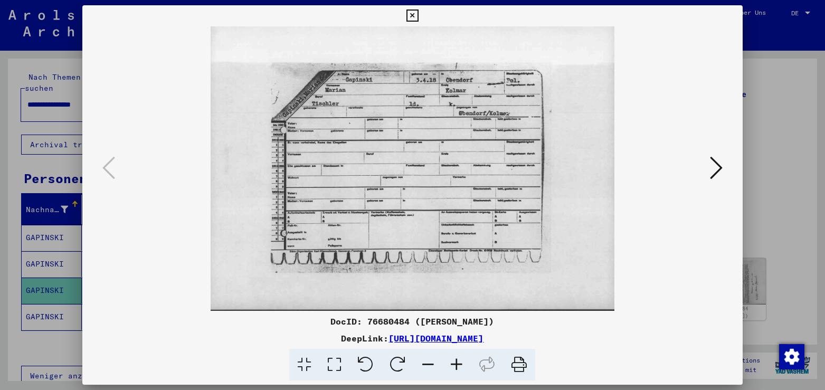
click at [717, 167] on icon at bounding box center [716, 167] width 13 height 25
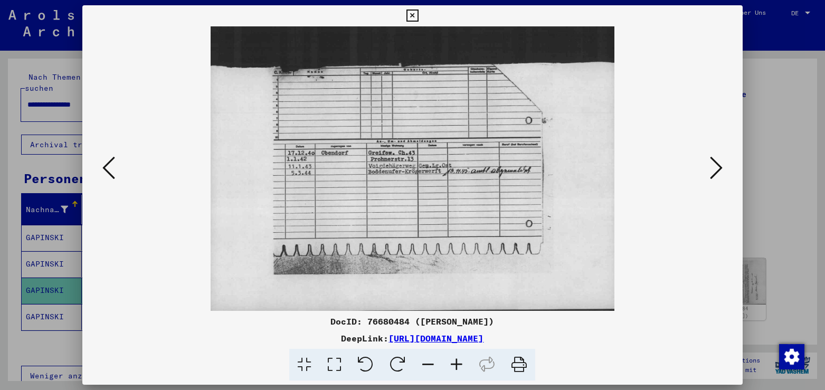
click at [419, 20] on icon at bounding box center [413, 16] width 12 height 13
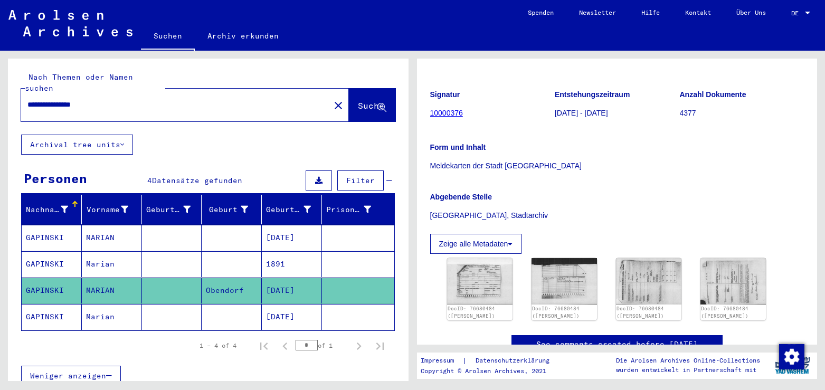
click at [84, 305] on mat-cell "Marian" at bounding box center [112, 317] width 60 height 26
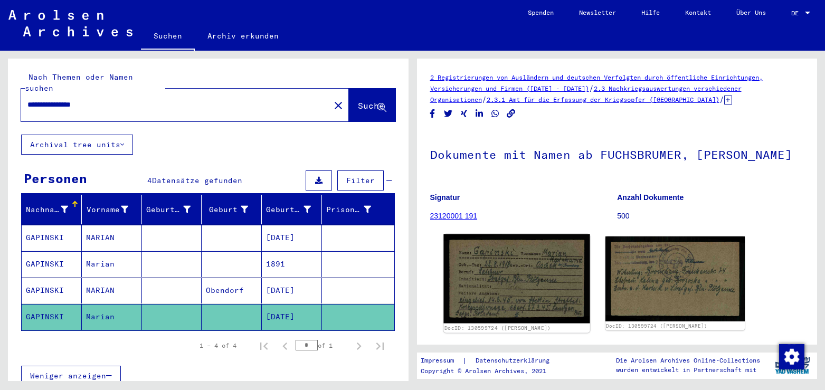
click at [502, 268] on img at bounding box center [517, 278] width 146 height 89
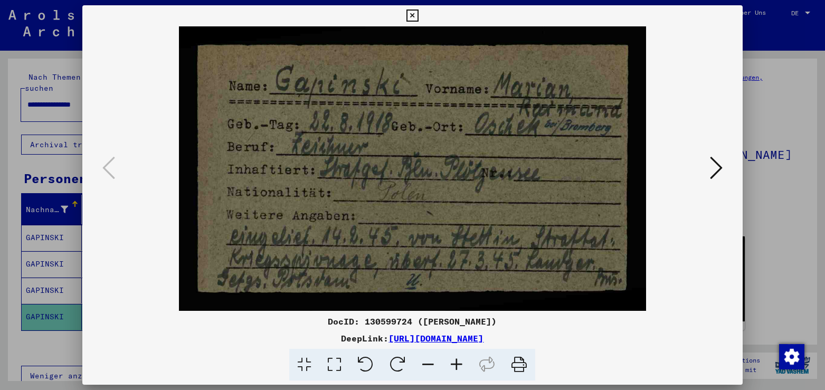
click at [719, 169] on icon at bounding box center [716, 167] width 13 height 25
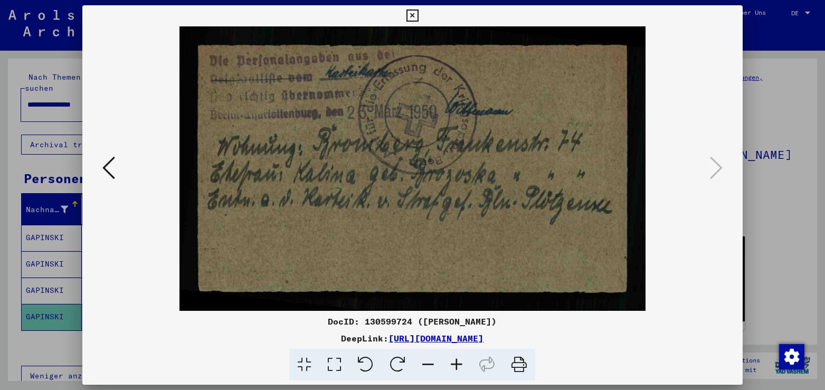
click at [419, 16] on icon at bounding box center [413, 16] width 12 height 13
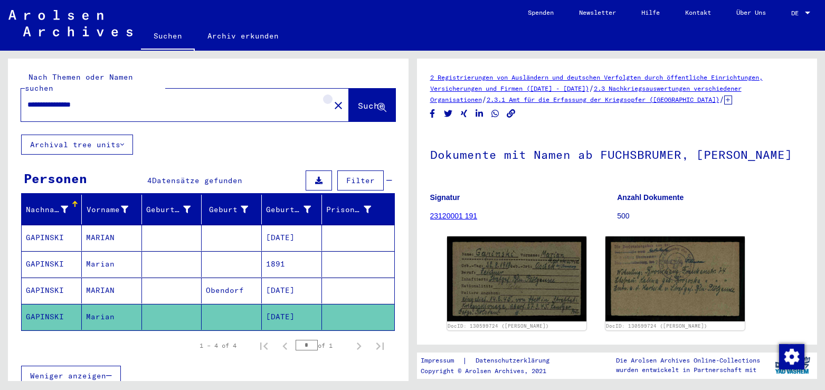
click at [332, 99] on mat-icon "close" at bounding box center [338, 105] width 13 height 13
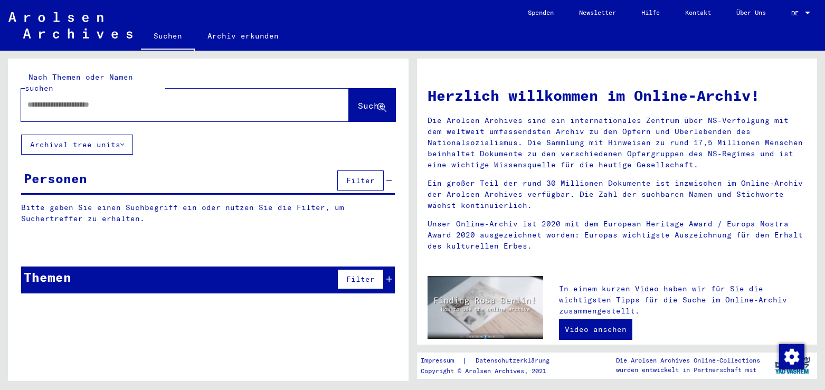
click at [78, 99] on input "text" at bounding box center [172, 104] width 290 height 11
type input "**********"
click at [358, 100] on span "Suche" at bounding box center [371, 105] width 26 height 11
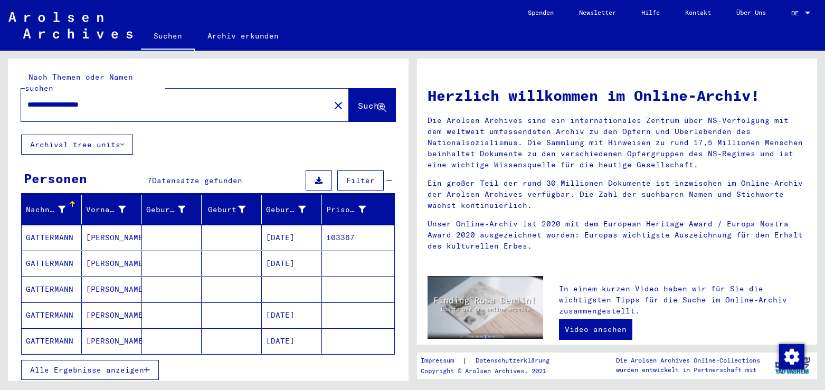
click at [93, 365] on span "Alle Ergebnisse anzeigen" at bounding box center [87, 370] width 114 height 10
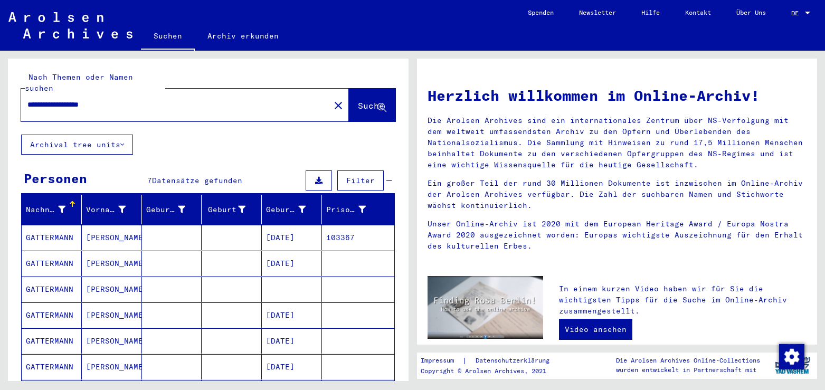
scroll to position [114, 0]
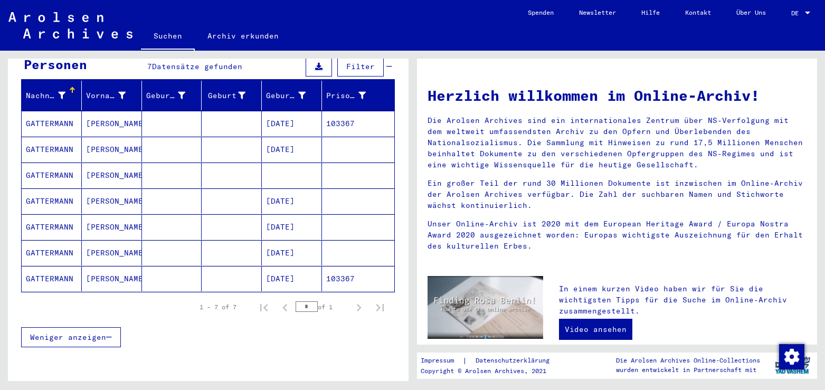
click at [287, 137] on mat-cell "[DATE]" at bounding box center [292, 149] width 60 height 25
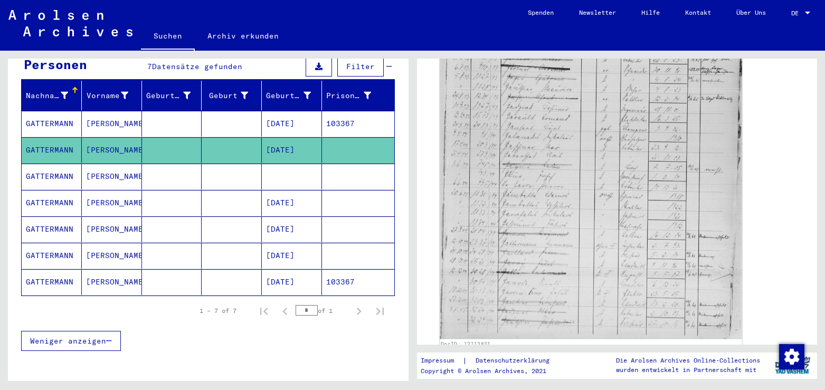
scroll to position [627, 0]
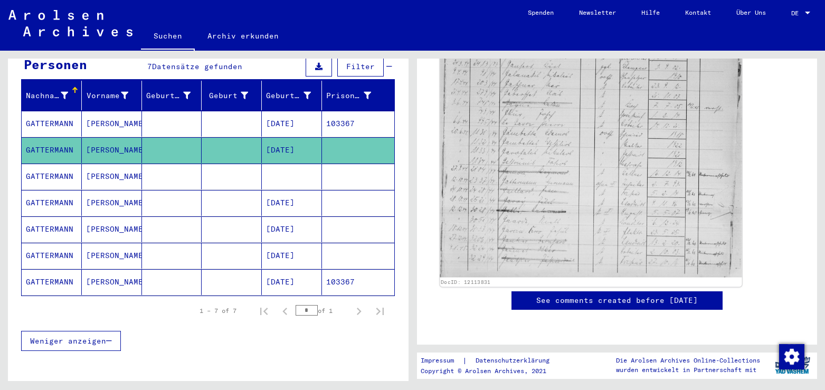
click at [536, 85] on img at bounding box center [591, 67] width 302 height 421
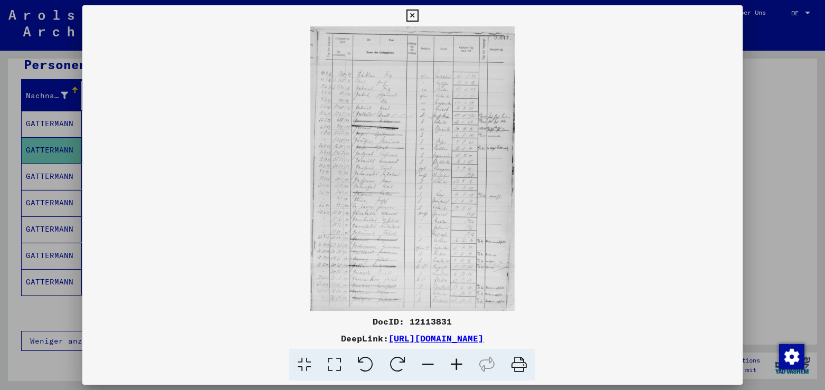
scroll to position [627, 0]
click at [332, 366] on icon at bounding box center [334, 365] width 30 height 32
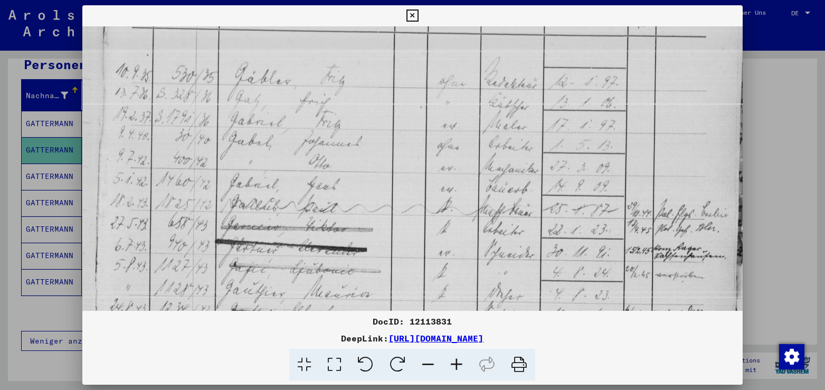
scroll to position [108, 0]
drag, startPoint x: 294, startPoint y: 200, endPoint x: 325, endPoint y: 91, distance: 112.8
click at [325, 91] on img at bounding box center [412, 378] width 660 height 920
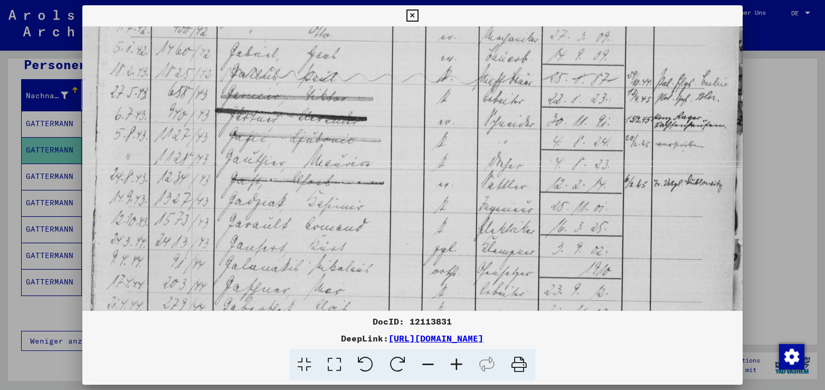
scroll to position [241, 0]
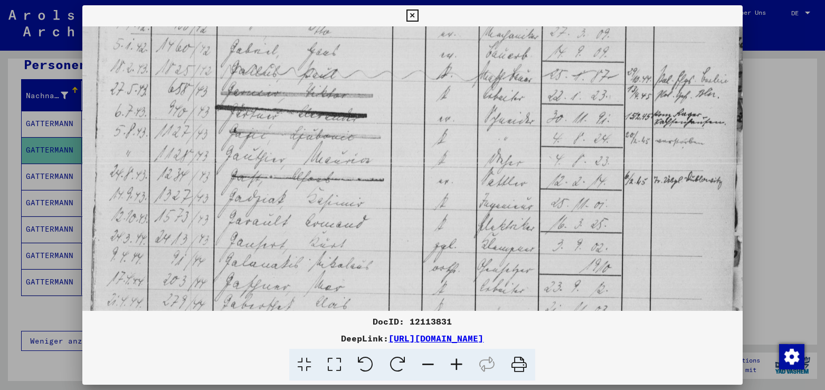
drag, startPoint x: 382, startPoint y: 218, endPoint x: 402, endPoint y: 83, distance: 136.7
click at [402, 86] on img at bounding box center [412, 246] width 660 height 920
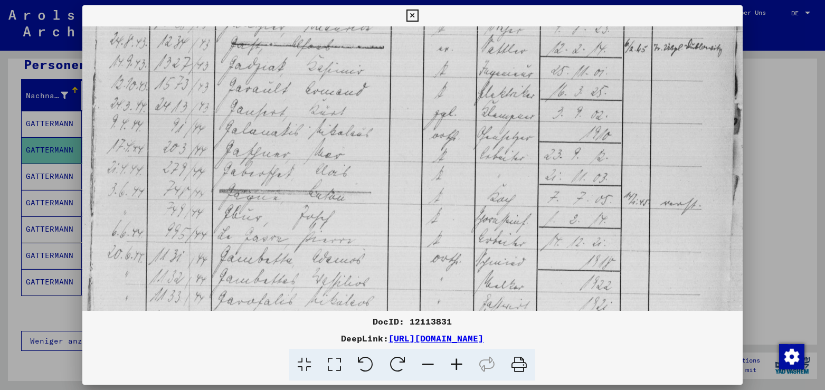
scroll to position [383, 0]
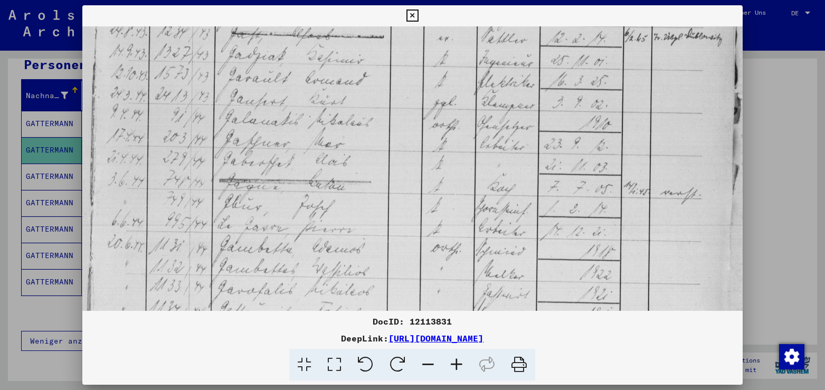
drag, startPoint x: 371, startPoint y: 226, endPoint x: 388, endPoint y: 83, distance: 143.6
click at [388, 83] on img at bounding box center [412, 103] width 660 height 920
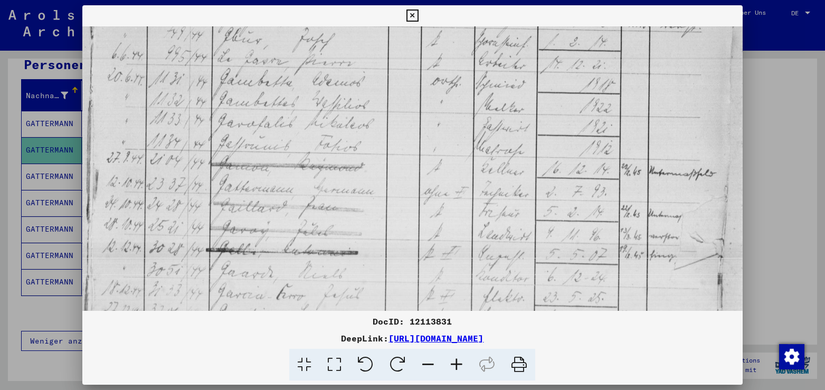
drag, startPoint x: 319, startPoint y: 253, endPoint x: 347, endPoint y: 83, distance: 172.2
drag, startPoint x: 620, startPoint y: 340, endPoint x: 280, endPoint y: 338, distance: 340.0
click at [280, 338] on div "DeepLink: [URL][DOMAIN_NAME]" at bounding box center [412, 338] width 660 height 13
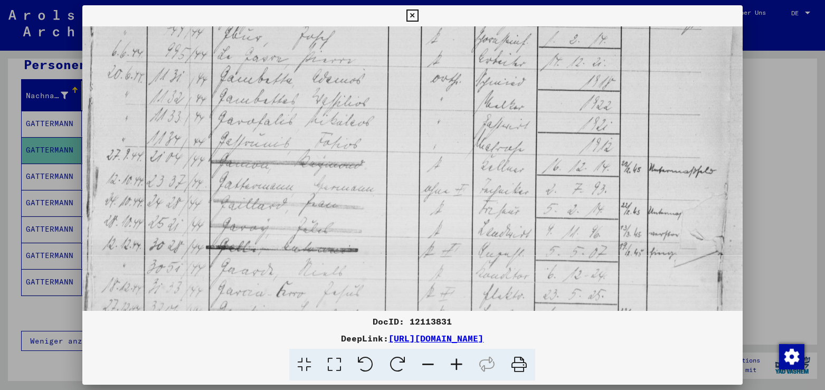
copy link "[URL][DOMAIN_NAME]"
click at [419, 17] on icon at bounding box center [413, 16] width 12 height 13
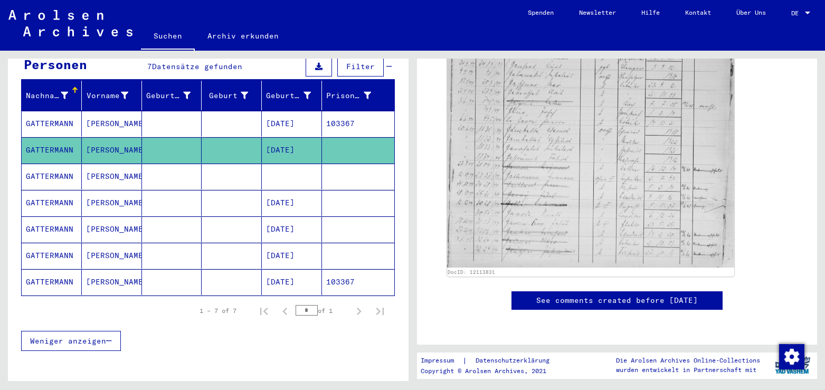
click at [95, 167] on mat-cell "[PERSON_NAME]" at bounding box center [112, 177] width 60 height 26
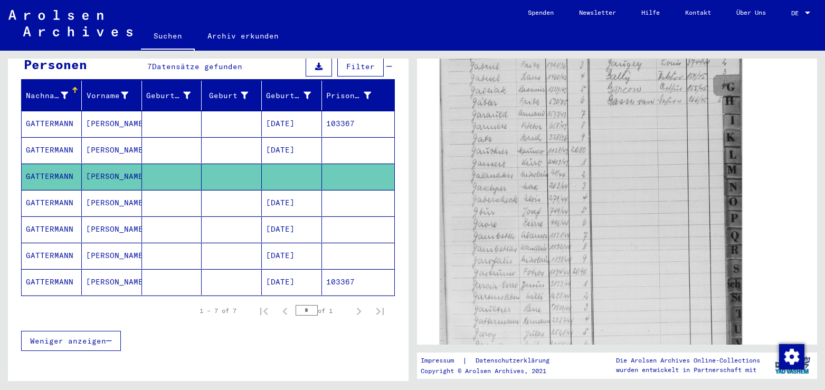
scroll to position [456, 0]
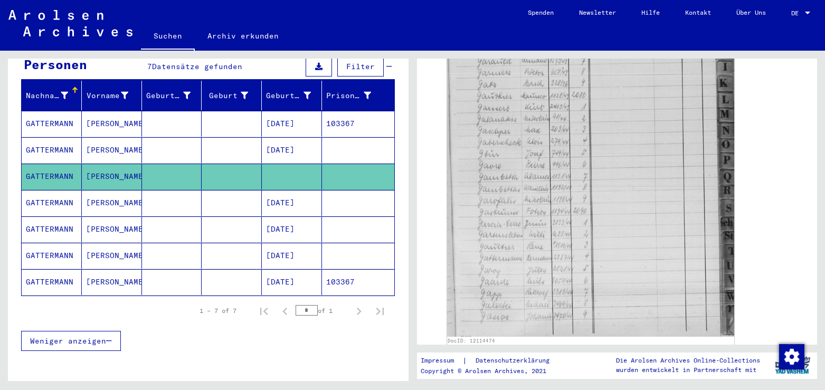
click at [114, 191] on mat-cell "[PERSON_NAME]" at bounding box center [112, 203] width 60 height 26
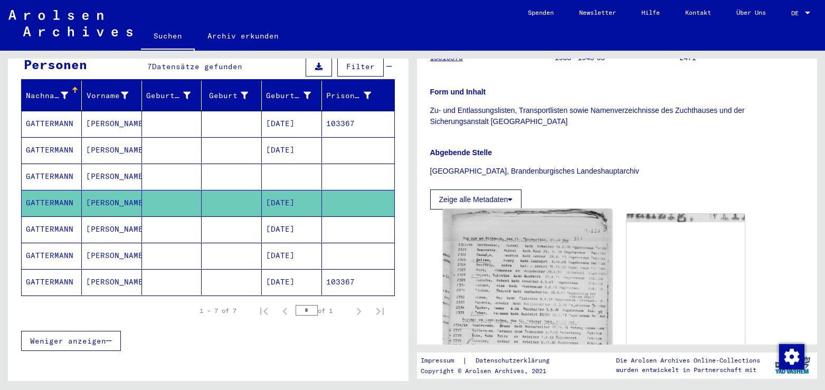
scroll to position [285, 0]
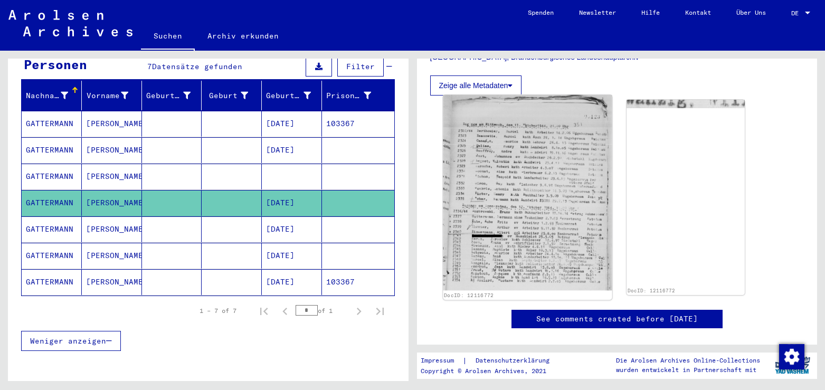
click at [508, 195] on img at bounding box center [527, 193] width 169 height 196
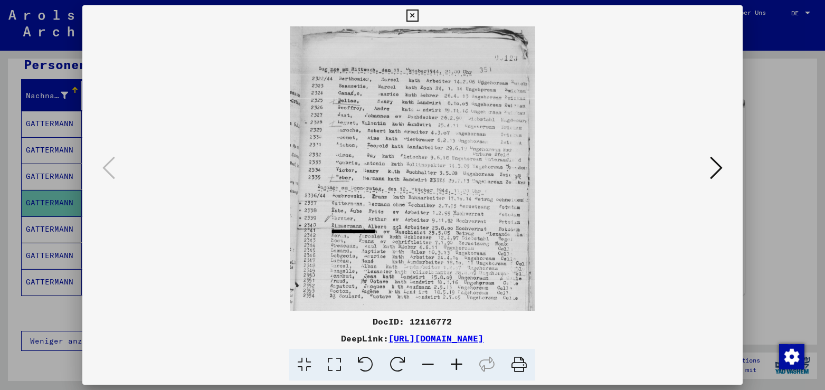
click at [334, 365] on icon at bounding box center [334, 365] width 30 height 32
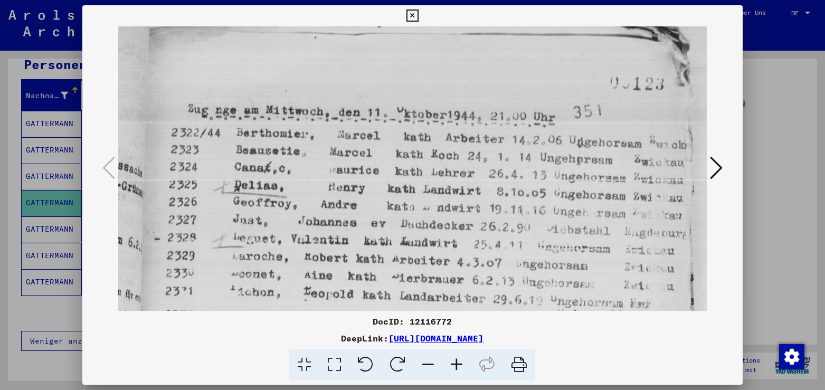
scroll to position [21, 0]
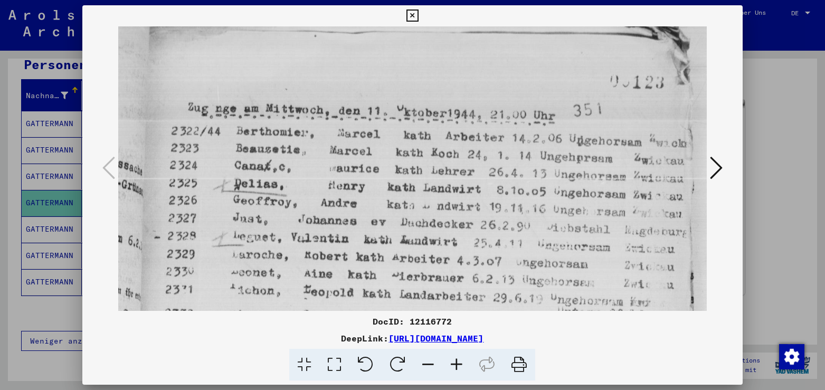
drag, startPoint x: 423, startPoint y: 251, endPoint x: 430, endPoint y: 231, distance: 21.9
click at [430, 231] on img at bounding box center [412, 347] width 588 height 683
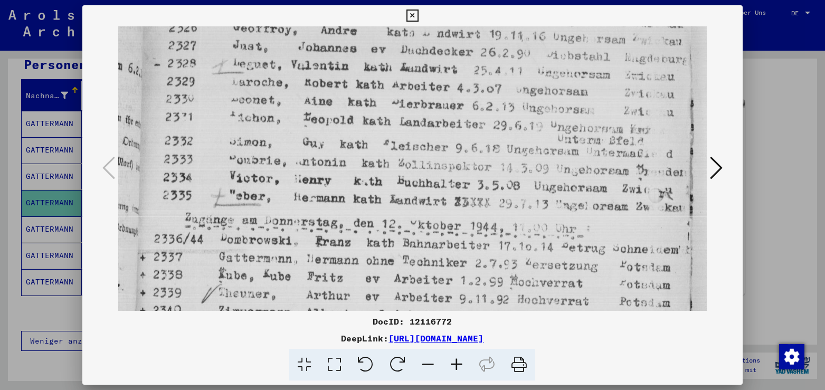
drag, startPoint x: 431, startPoint y: 227, endPoint x: 453, endPoint y: 53, distance: 174.6
click at [453, 53] on img at bounding box center [412, 174] width 588 height 683
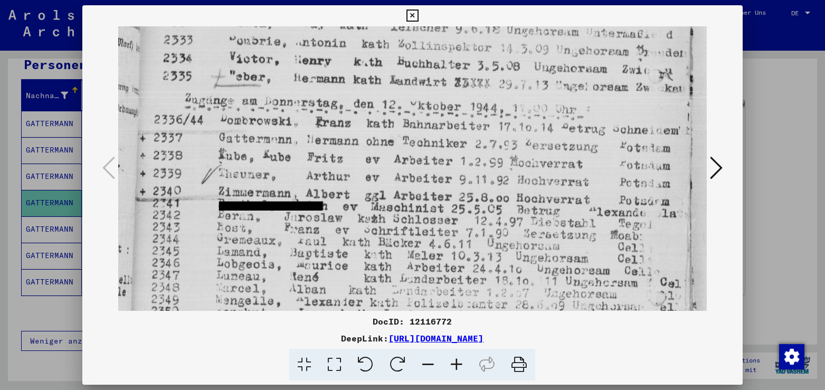
drag, startPoint x: 453, startPoint y: 271, endPoint x: 461, endPoint y: 143, distance: 128.6
click at [461, 148] on img at bounding box center [412, 55] width 588 height 683
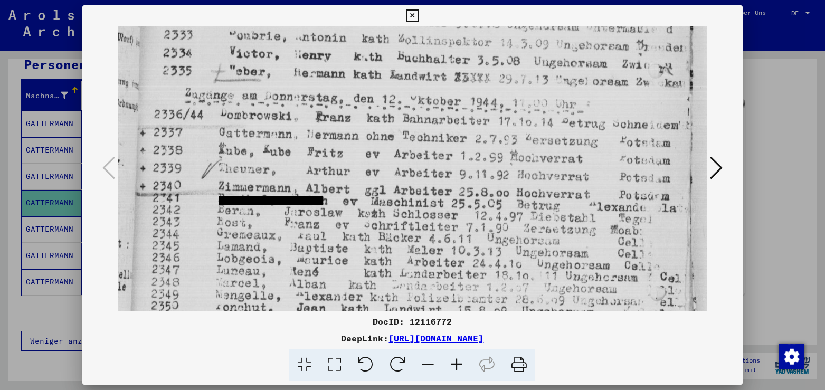
drag, startPoint x: 609, startPoint y: 344, endPoint x: 279, endPoint y: 334, distance: 329.7
click at [279, 334] on div "DeepLink: [URL][DOMAIN_NAME]" at bounding box center [412, 338] width 660 height 13
copy link "[URL][DOMAIN_NAME]"
click at [419, 17] on icon at bounding box center [413, 16] width 12 height 13
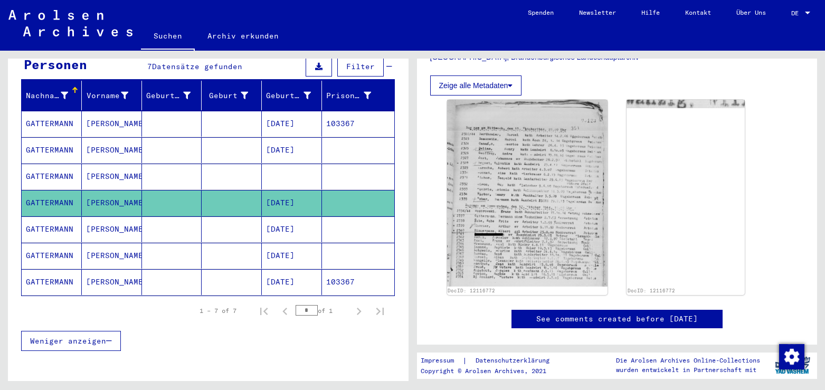
click at [280, 223] on mat-cell "[DATE]" at bounding box center [292, 229] width 60 height 26
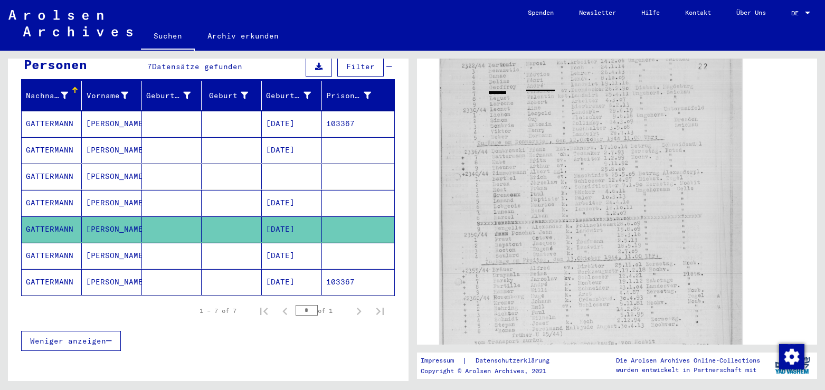
click at [591, 224] on img at bounding box center [591, 222] width 302 height 376
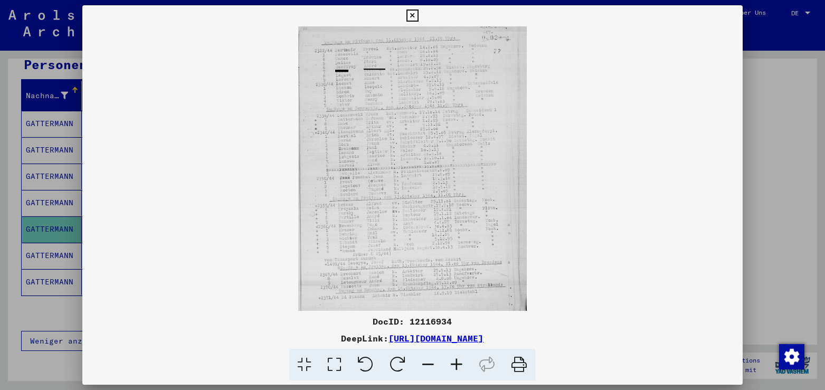
click at [340, 364] on icon at bounding box center [334, 365] width 30 height 32
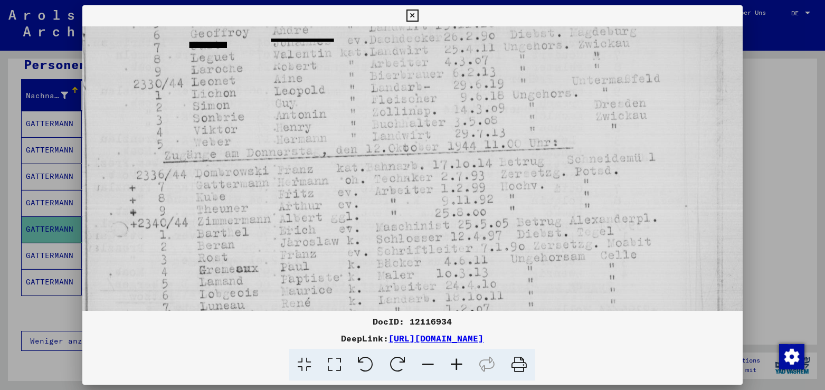
drag, startPoint x: 406, startPoint y: 283, endPoint x: 421, endPoint y: 168, distance: 115.5
click at [420, 170] on img at bounding box center [412, 328] width 660 height 824
click at [419, 16] on icon at bounding box center [413, 16] width 12 height 13
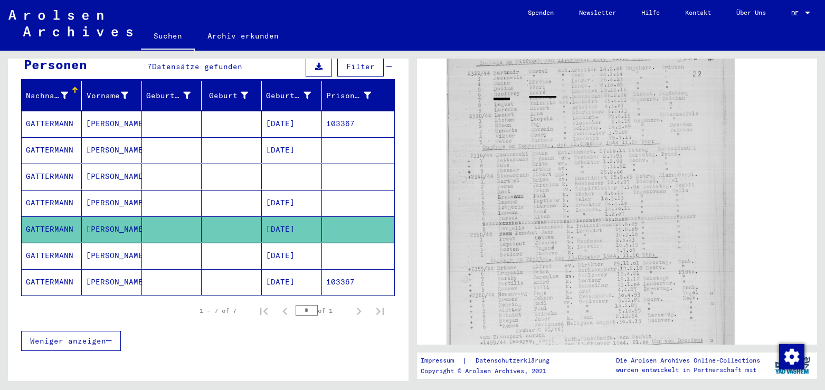
click at [284, 243] on mat-cell "[DATE]" at bounding box center [292, 256] width 60 height 26
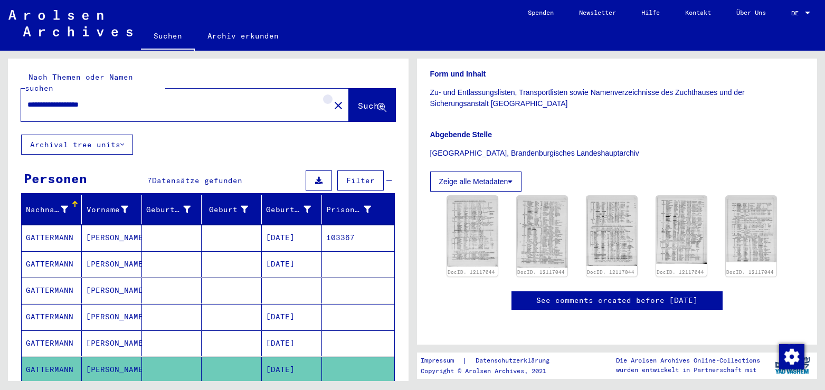
click at [332, 99] on mat-icon "close" at bounding box center [338, 105] width 13 height 13
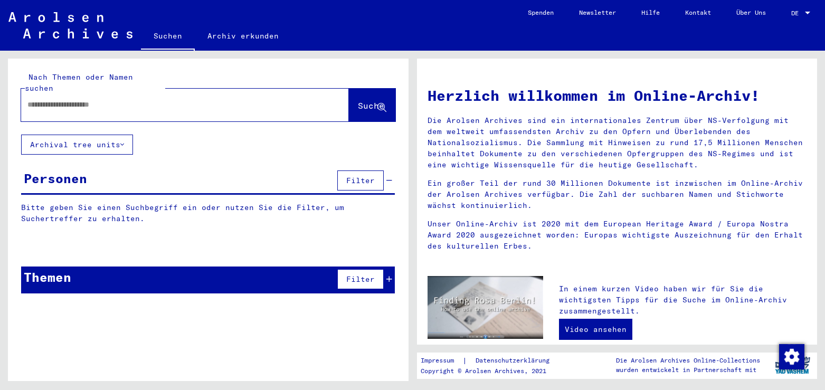
click at [118, 99] on input "text" at bounding box center [172, 104] width 290 height 11
type input "**********"
click at [358, 100] on span "Suche" at bounding box center [371, 105] width 26 height 11
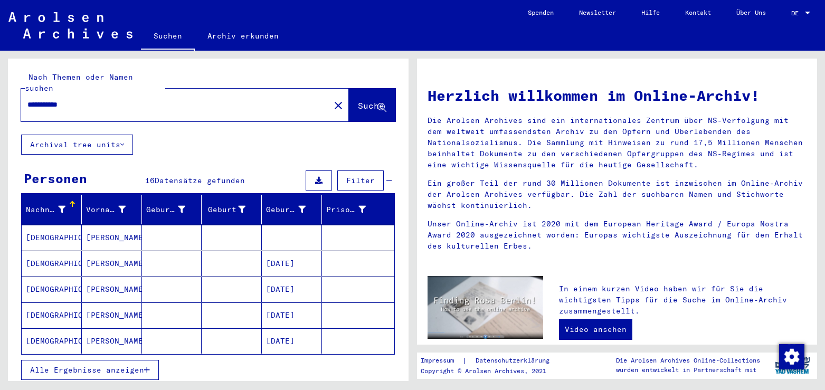
click at [262, 225] on mat-cell at bounding box center [292, 237] width 60 height 25
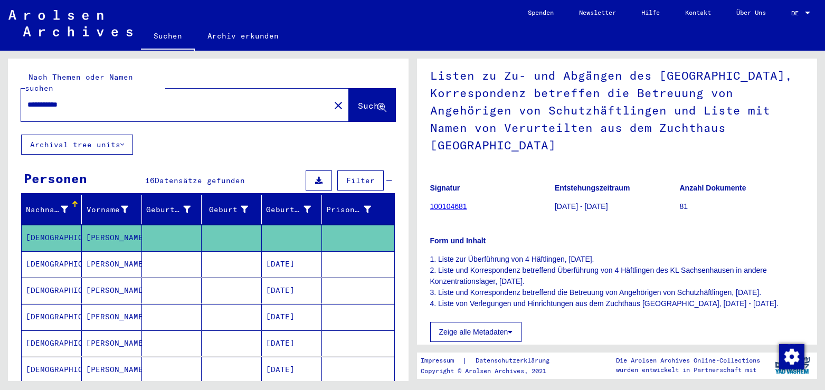
scroll to position [228, 0]
